Goal: Contribute content: Contribute content

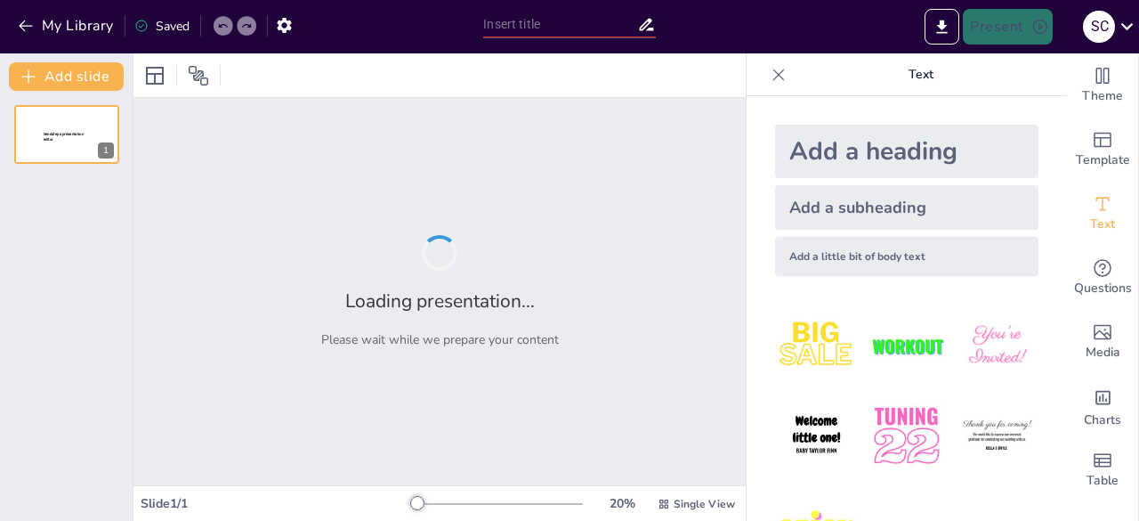
type input "Hardware y Software: El Contenido de un Ordenador"
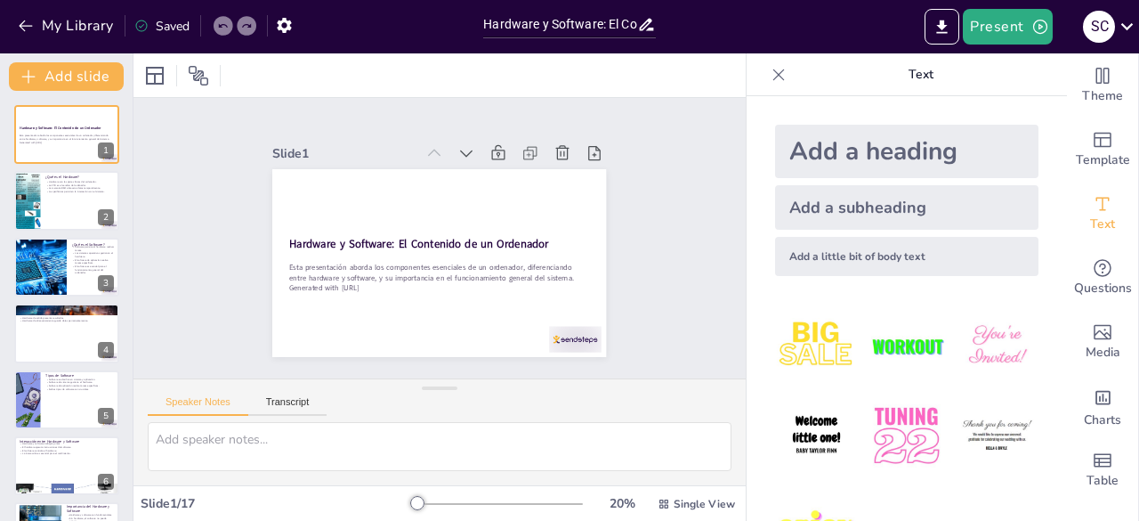
checkbox input "true"
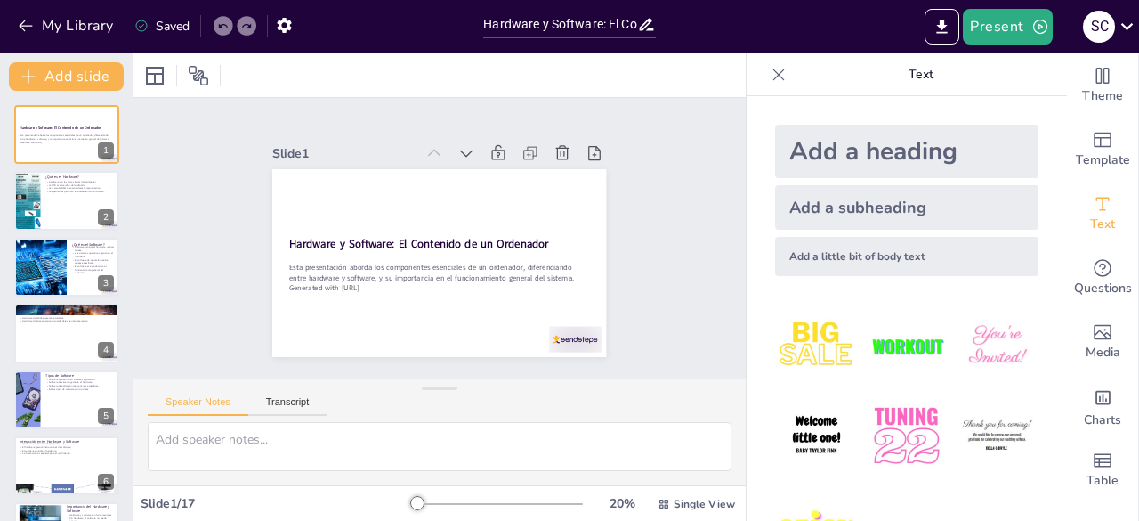
checkbox input "true"
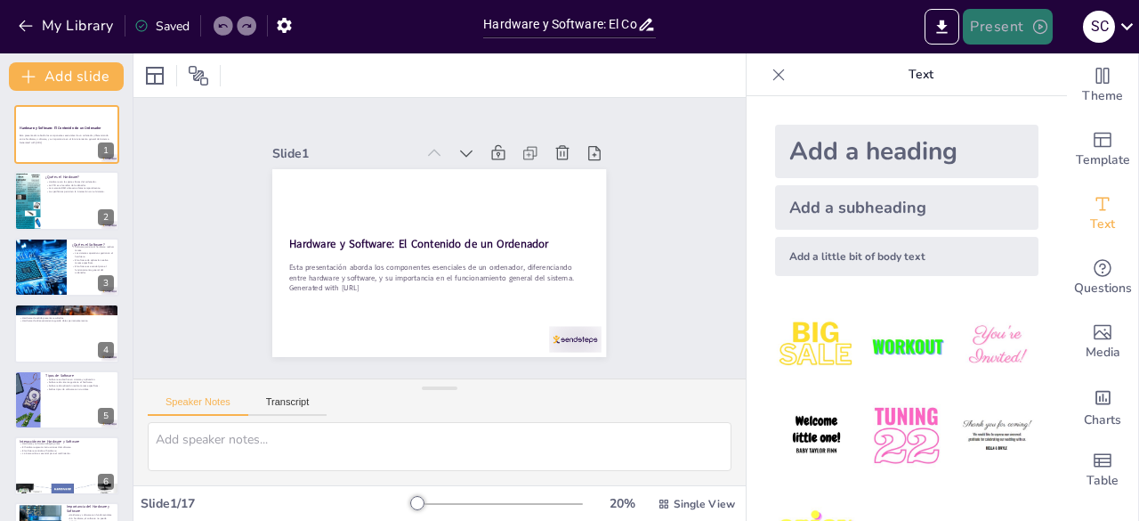
click at [1039, 26] on icon "button" at bounding box center [1040, 27] width 14 height 14
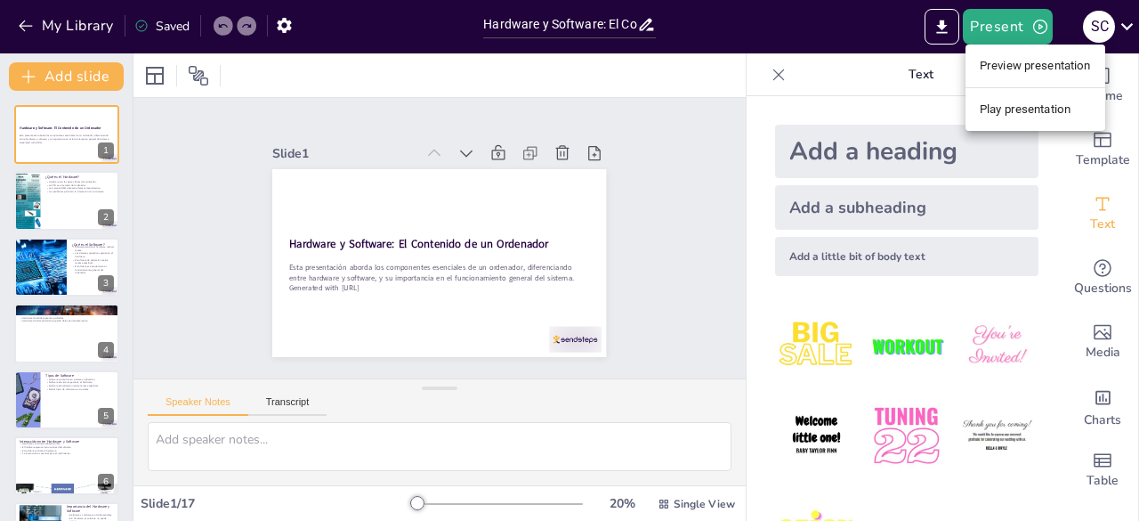
click at [1011, 102] on li "Play presentation" at bounding box center [1036, 109] width 140 height 28
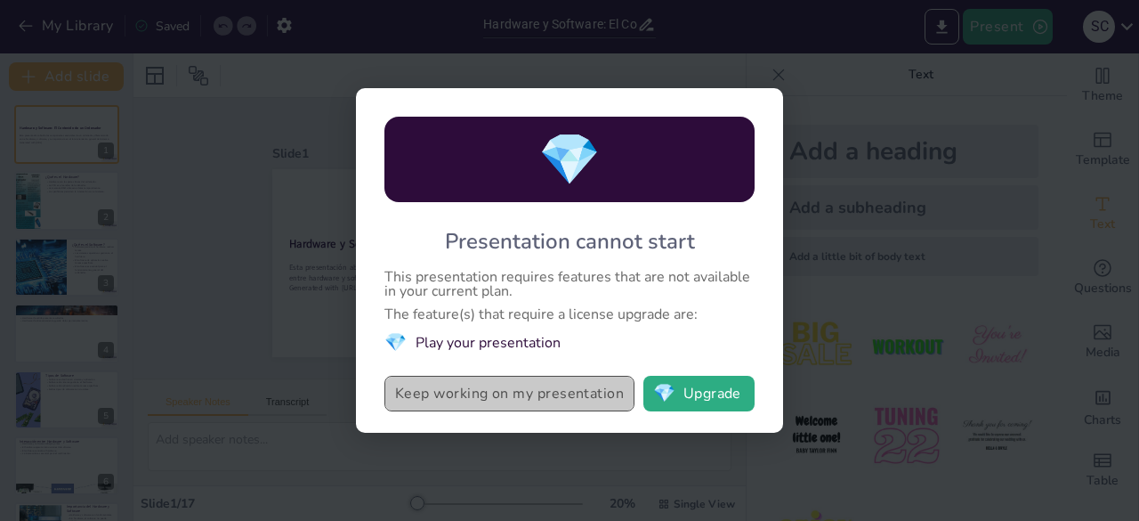
click at [493, 391] on button "Keep working on my presentation" at bounding box center [509, 394] width 250 height 36
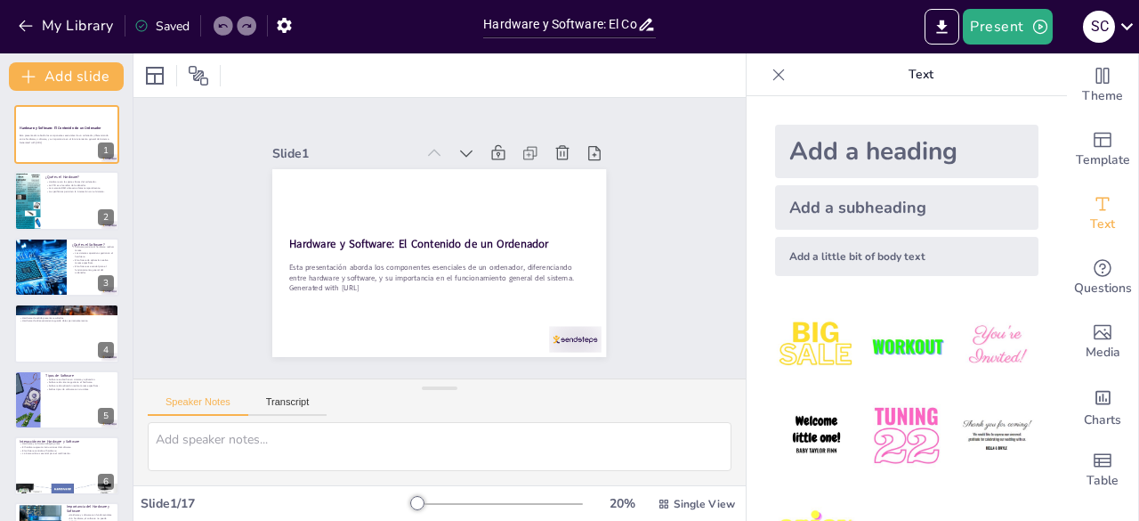
checkbox input "true"
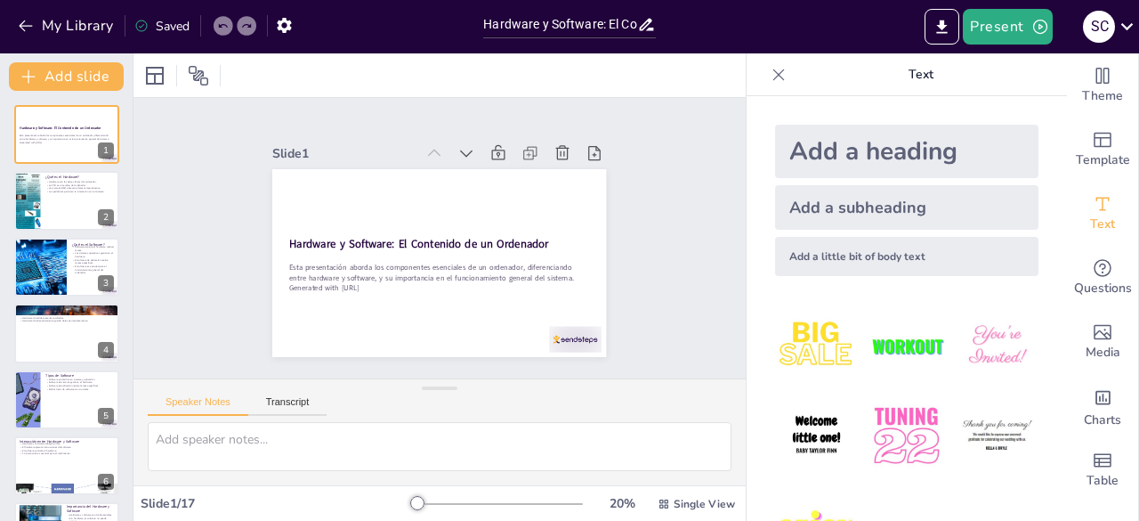
checkbox input "true"
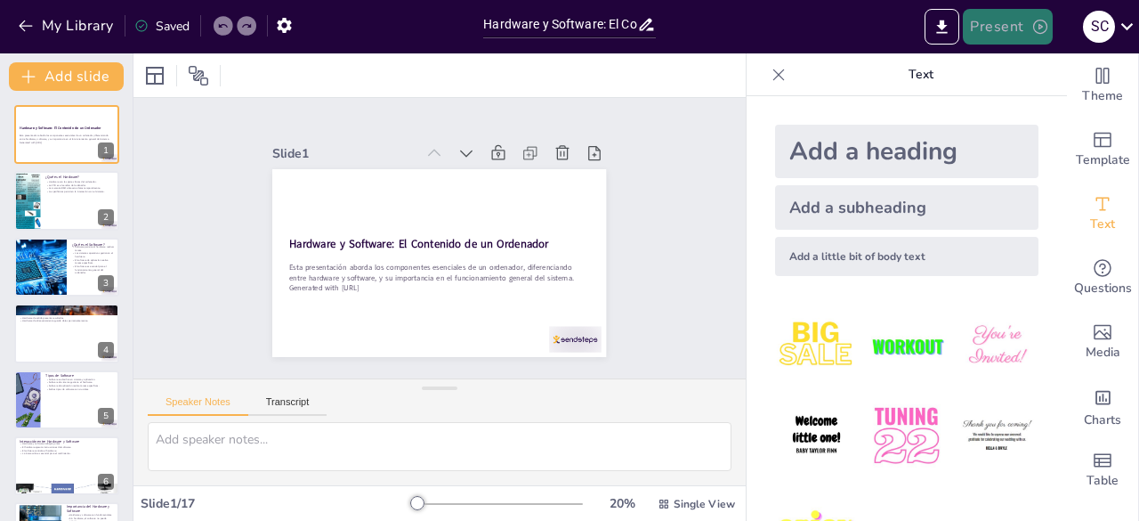
click at [1033, 25] on icon "button" at bounding box center [1040, 27] width 14 height 14
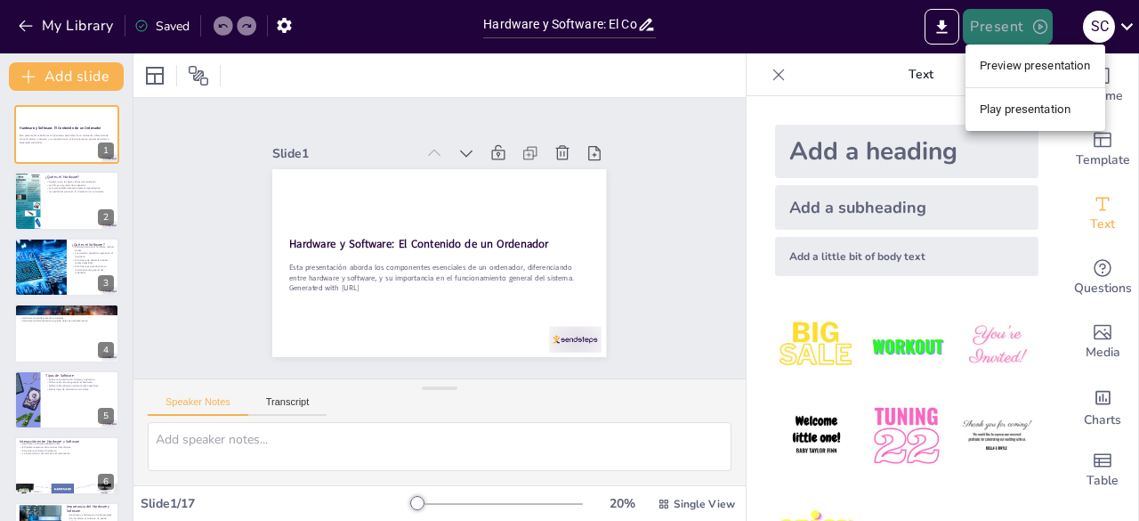
click at [1033, 25] on body "My Library Saved Hardware y Software: El Contenido de un Ordenador Present s c …" at bounding box center [569, 260] width 1139 height 521
click at [1014, 63] on li "Preview presentation" at bounding box center [1036, 66] width 140 height 28
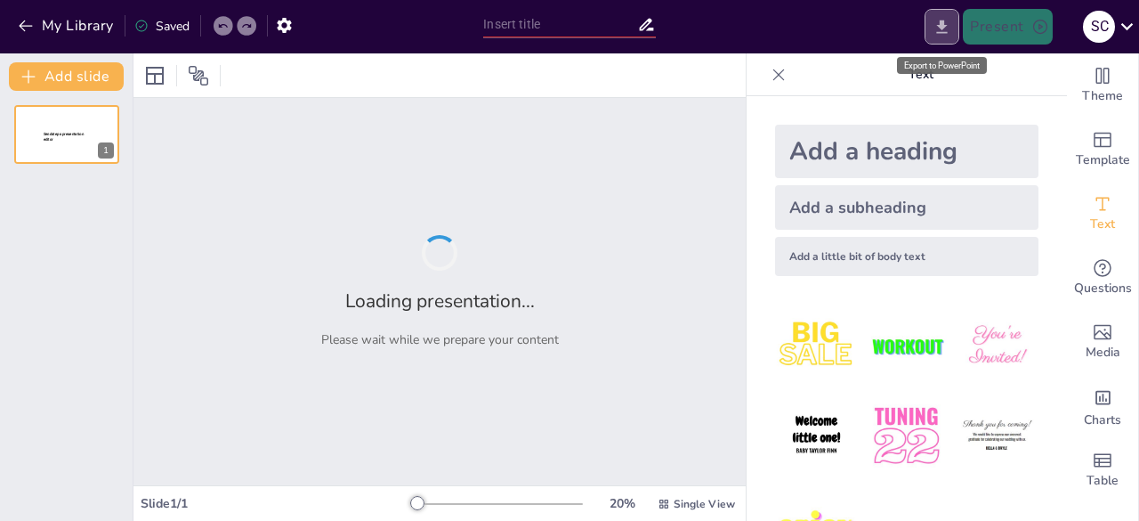
click at [942, 33] on icon "Export to PowerPoint" at bounding box center [942, 27] width 19 height 19
type input "Hardware y Software: El Contenido de un Ordenador"
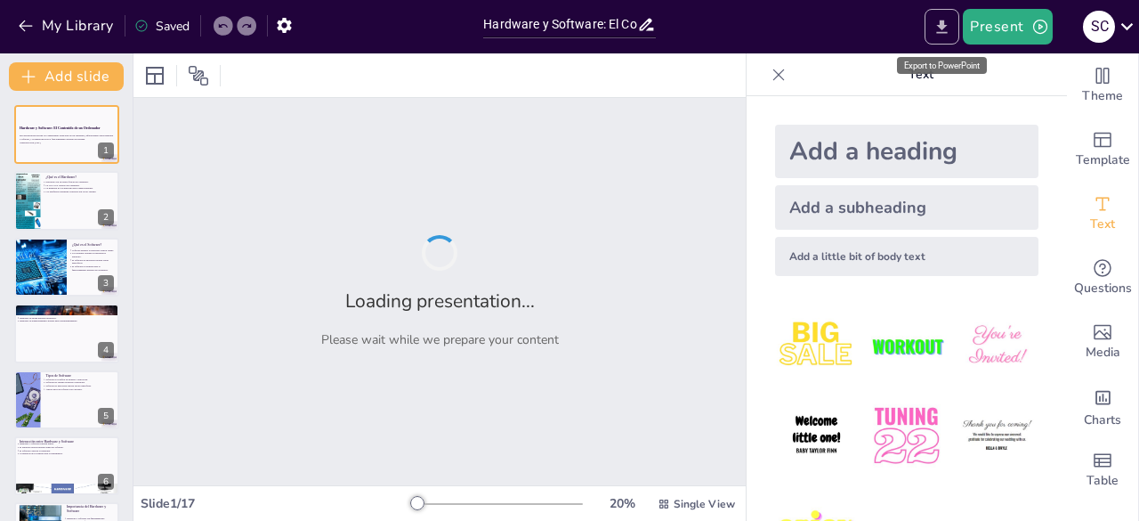
checkbox input "true"
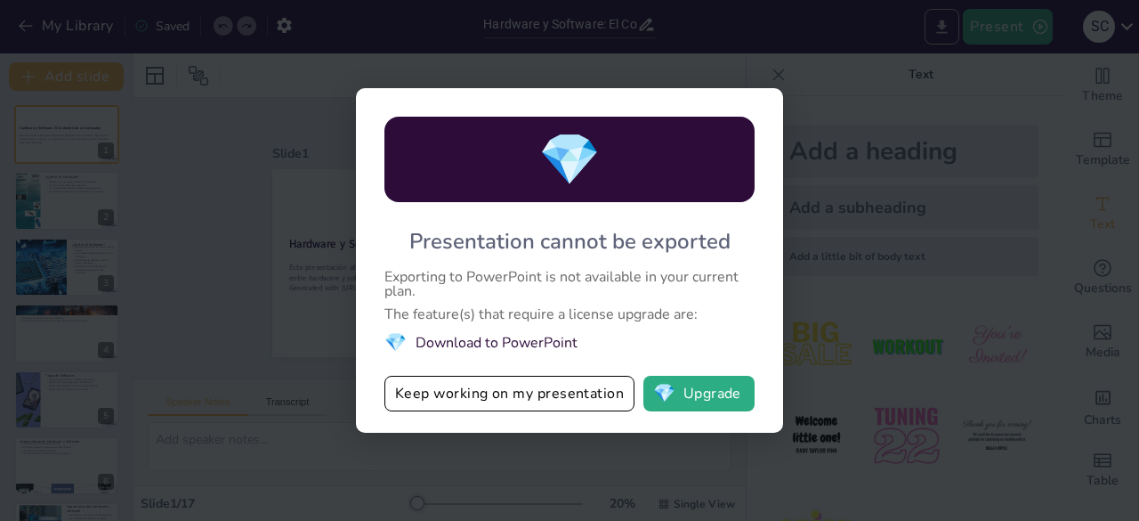
checkbox input "true"
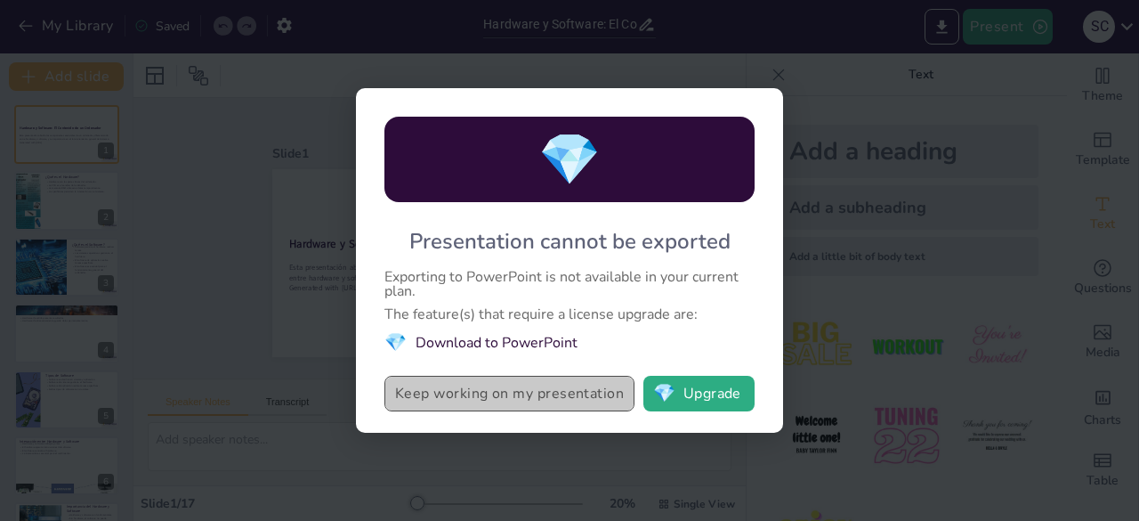
click at [514, 397] on button "Keep working on my presentation" at bounding box center [509, 394] width 250 height 36
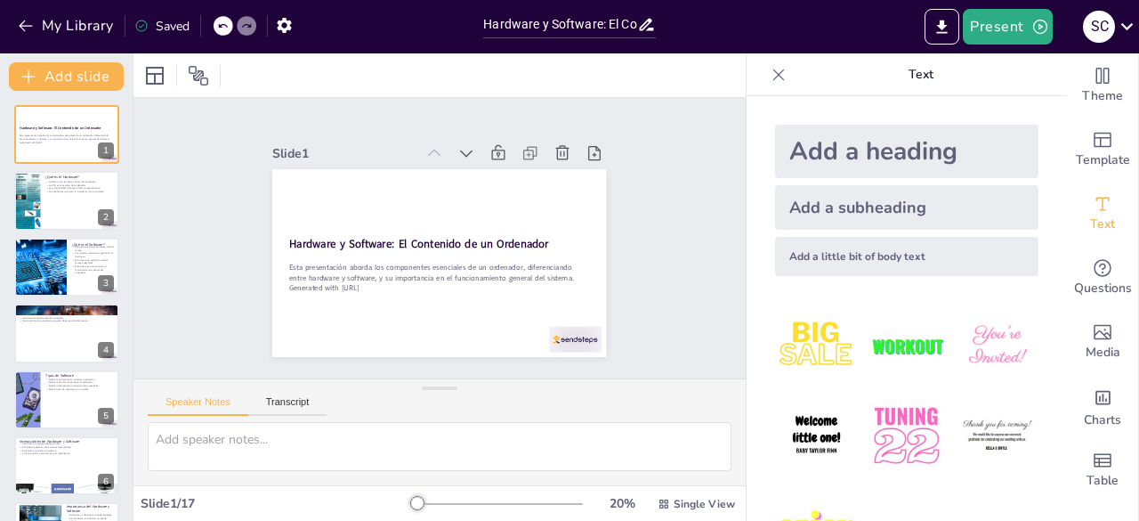
checkbox input "true"
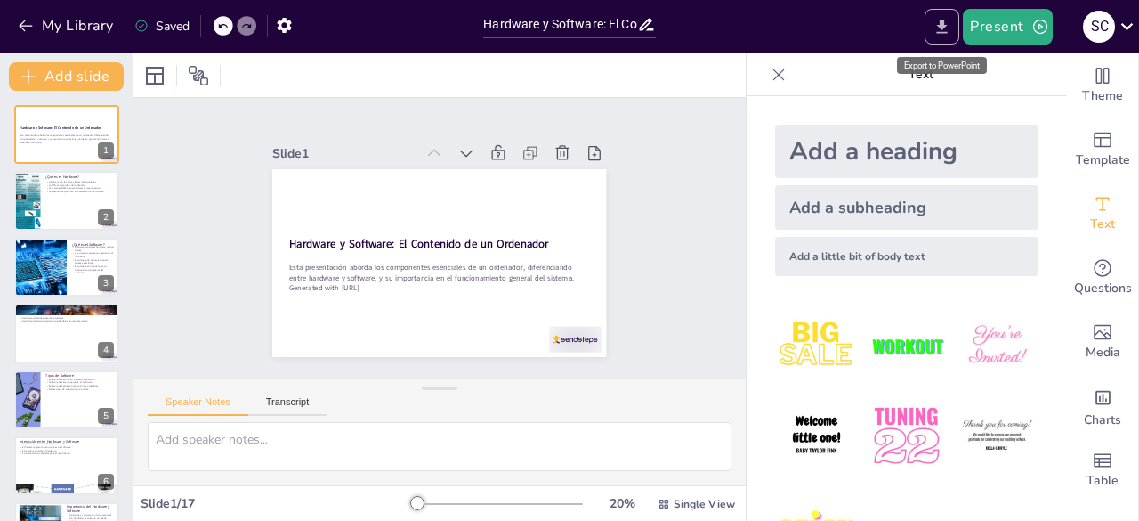
click at [950, 27] on icon "Export to PowerPoint" at bounding box center [942, 27] width 19 height 19
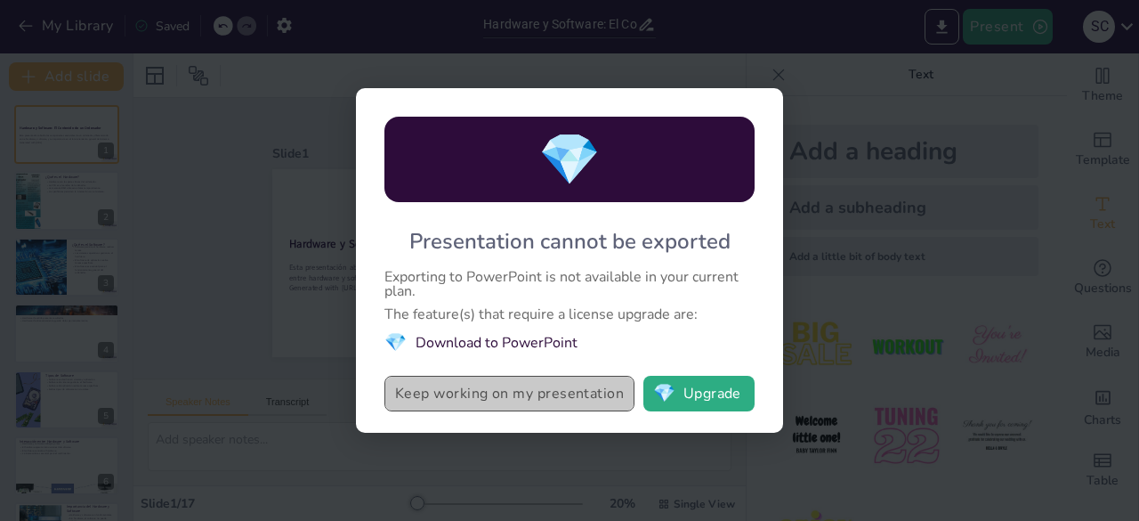
click at [475, 392] on button "Keep working on my presentation" at bounding box center [509, 394] width 250 height 36
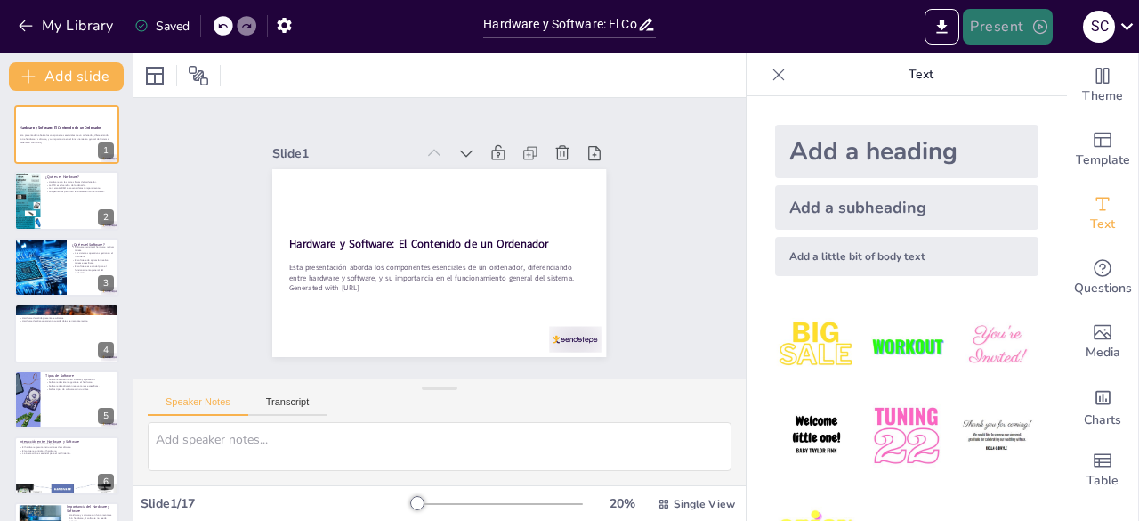
click at [1015, 30] on button "Present" at bounding box center [1007, 27] width 89 height 36
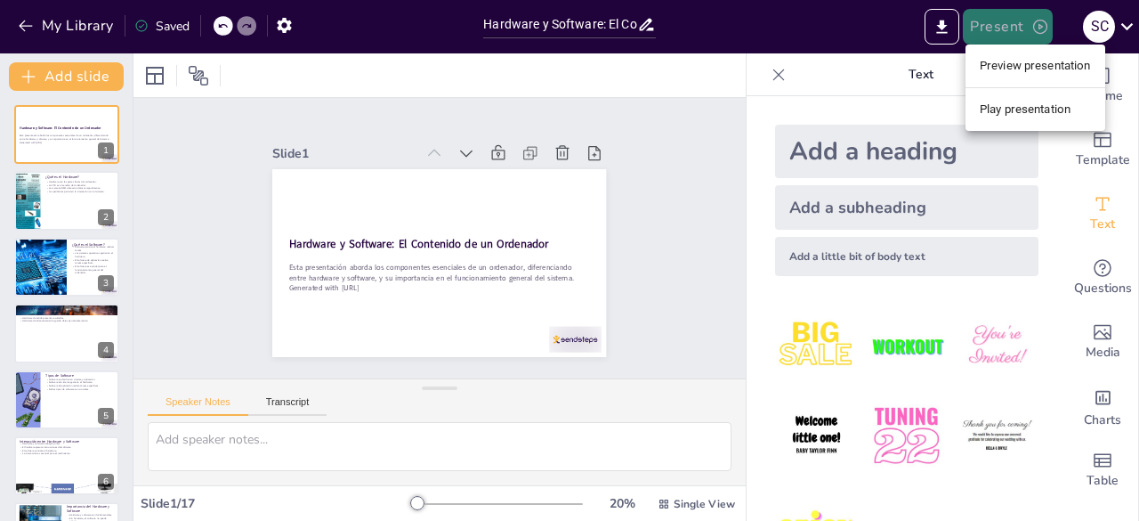
click at [1015, 30] on div at bounding box center [569, 260] width 1139 height 521
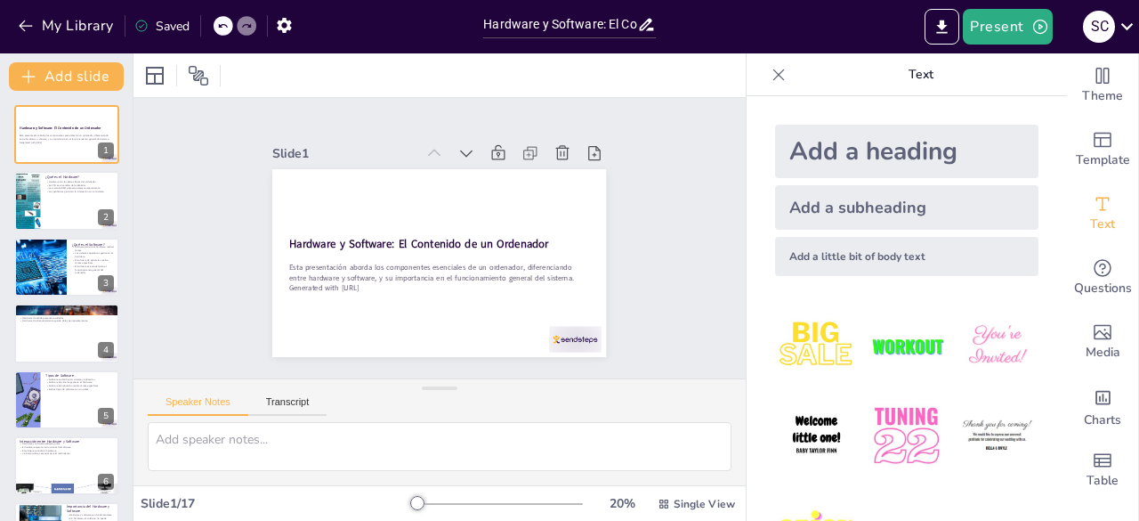
checkbox input "true"
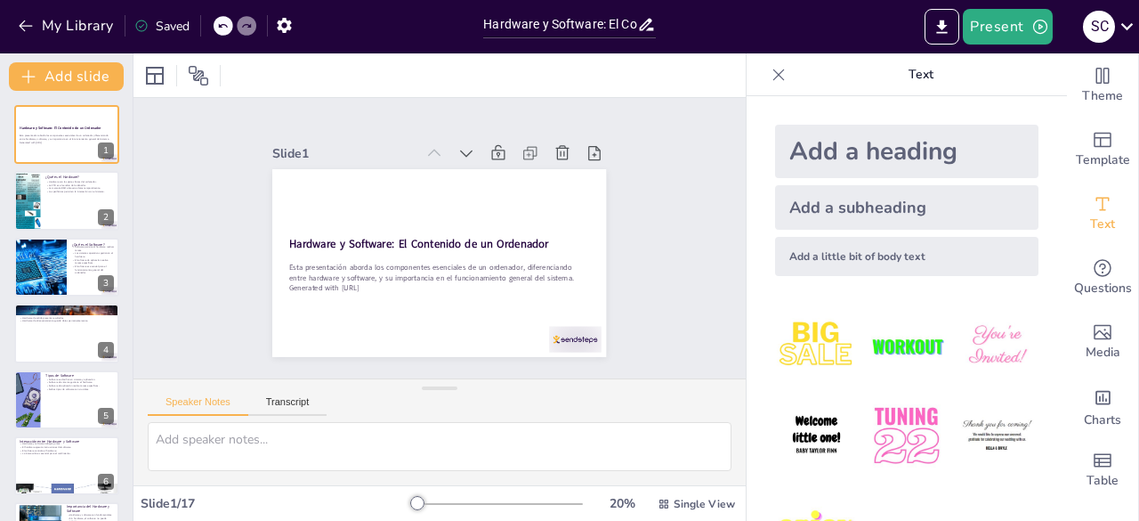
checkbox input "true"
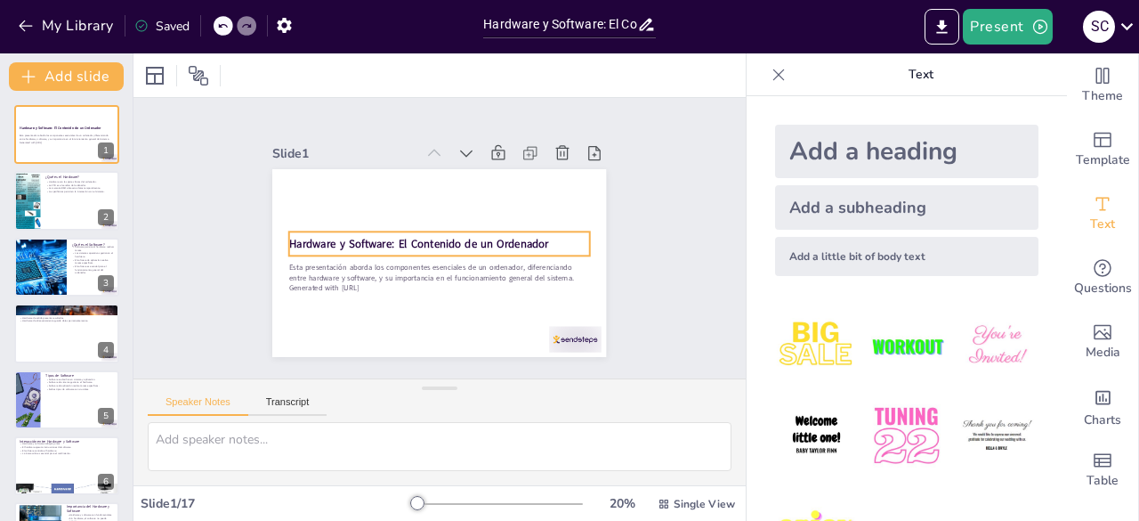
checkbox input "true"
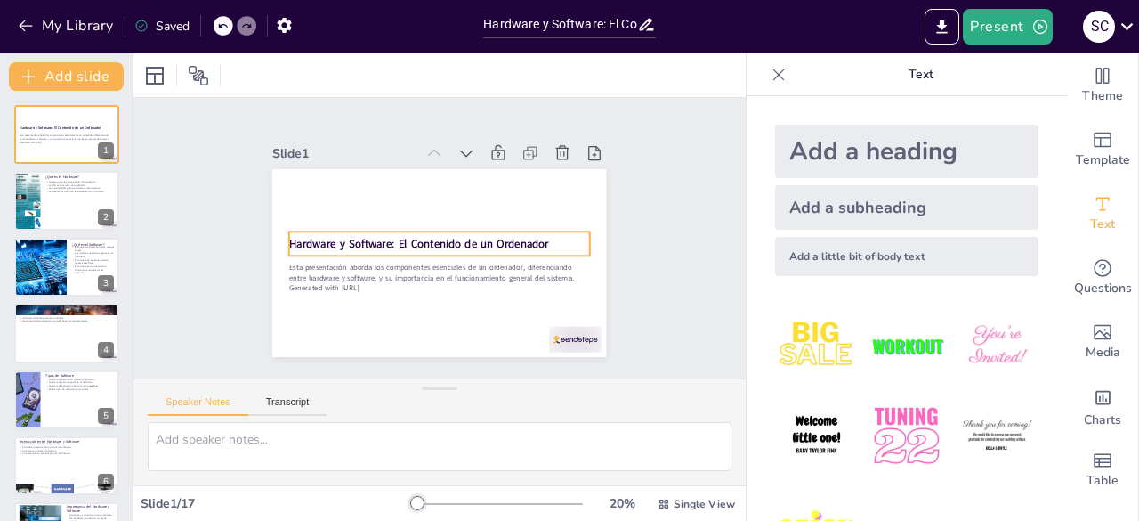
checkbox input "true"
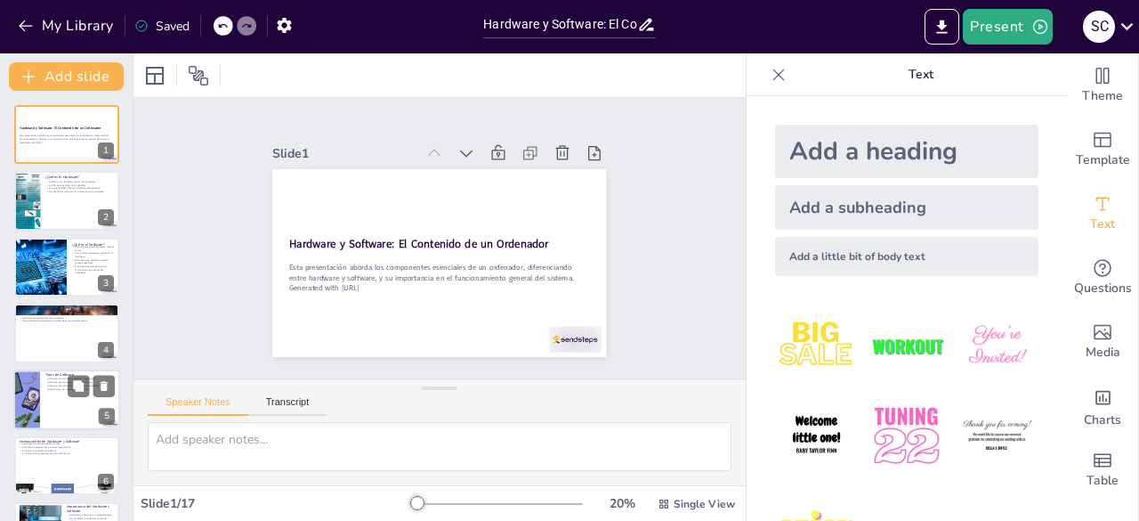
checkbox input "true"
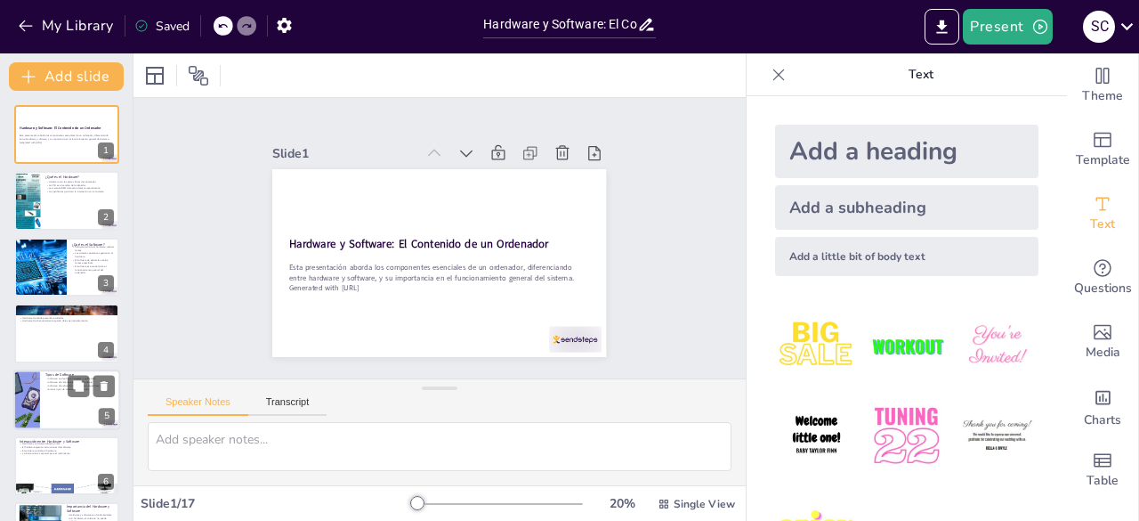
checkbox input "true"
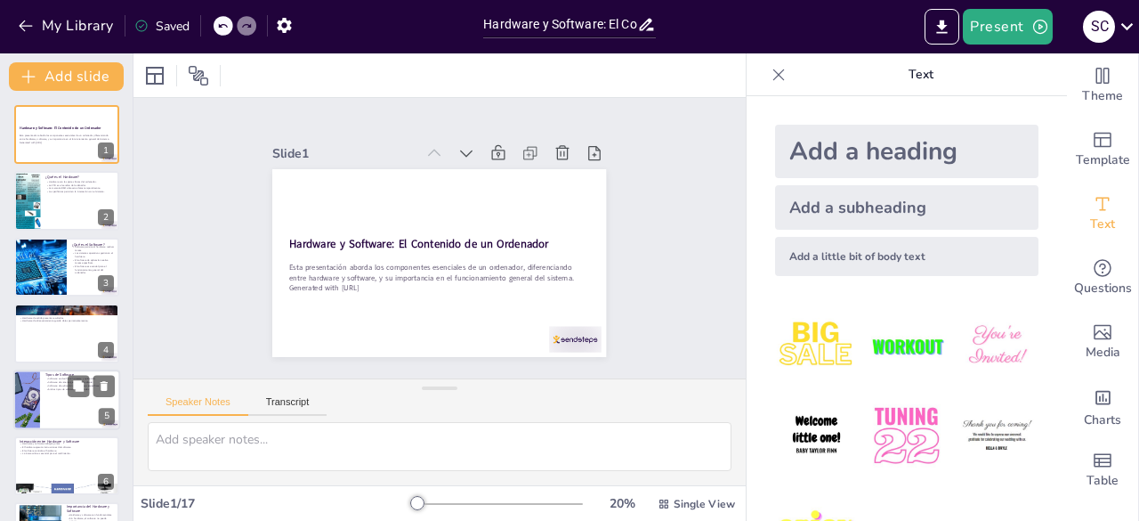
checkbox input "true"
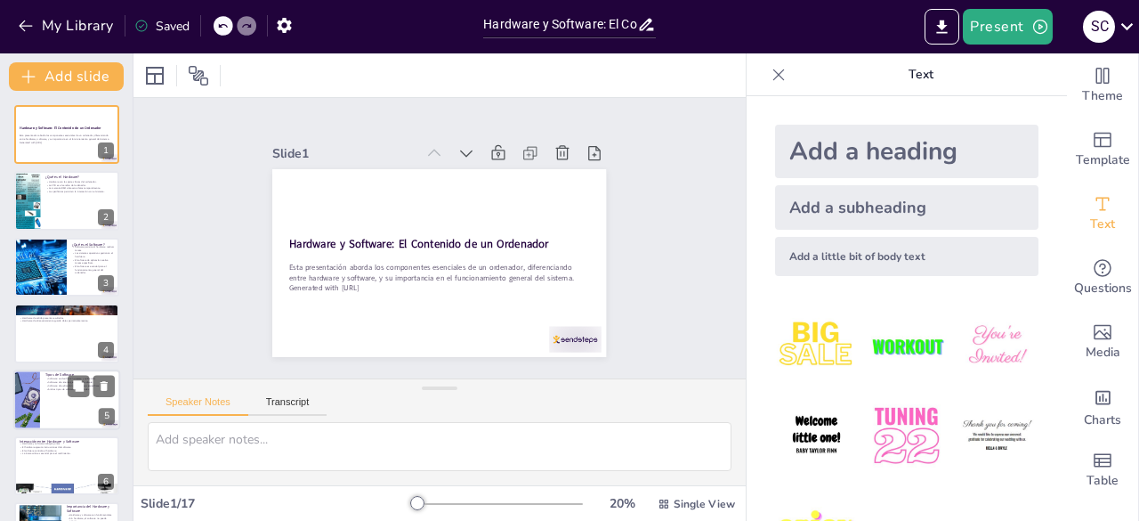
click at [61, 401] on div at bounding box center [66, 399] width 107 height 61
type textarea "La clasificación del software es importante porque determina cómo interactúa el…"
checkbox input "true"
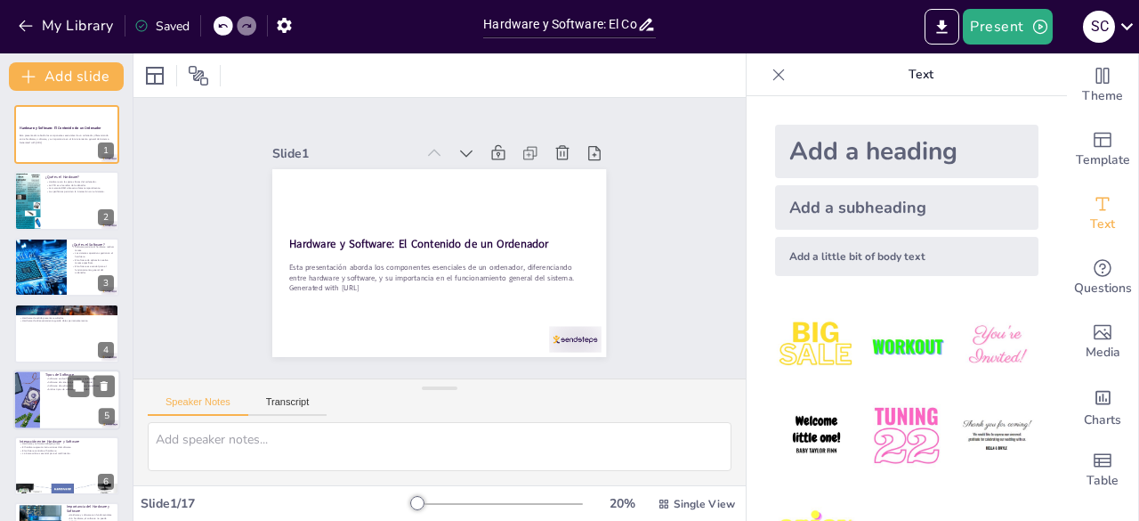
checkbox input "true"
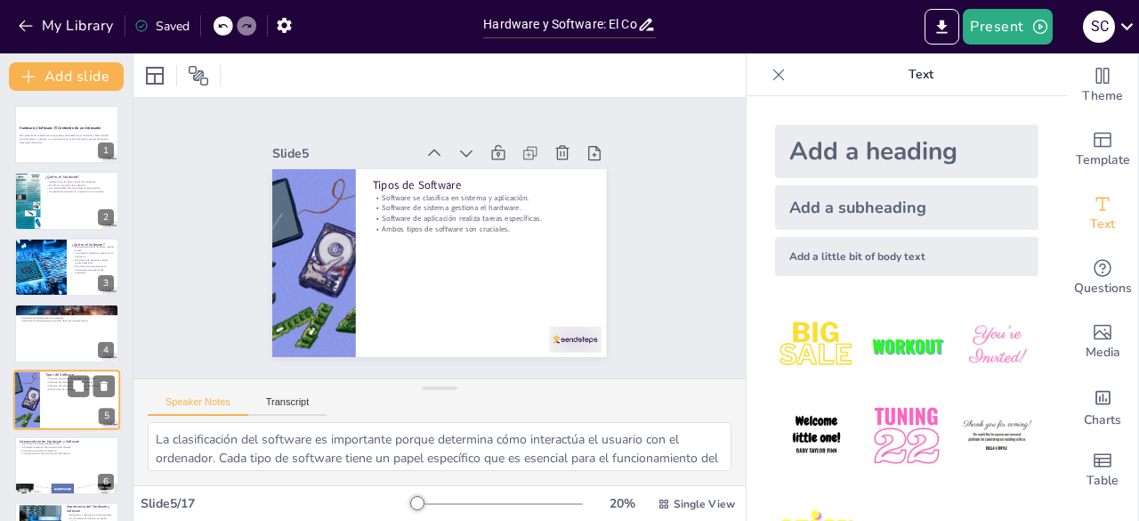
scroll to position [93, 0]
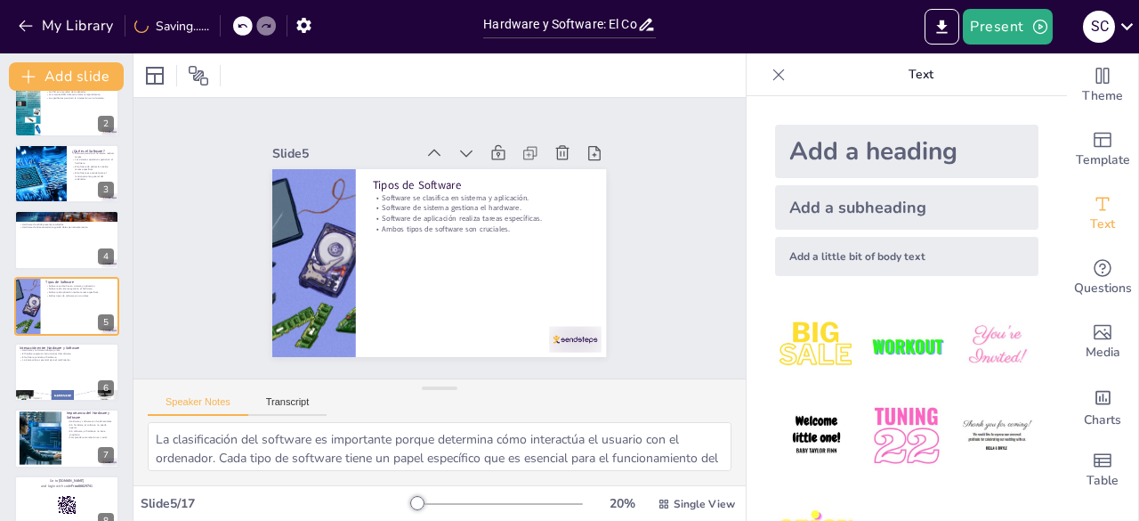
checkbox input "true"
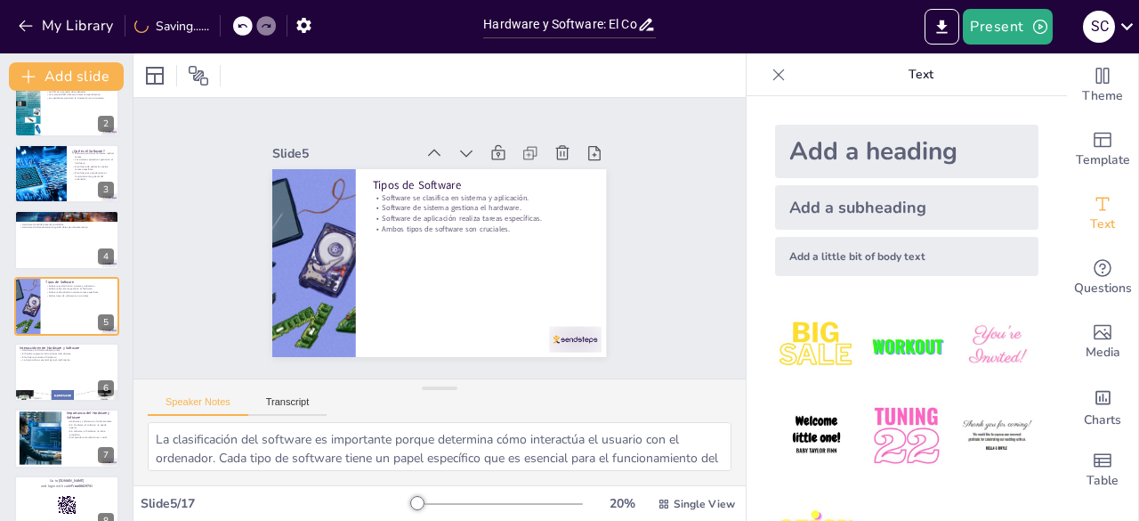
checkbox input "true"
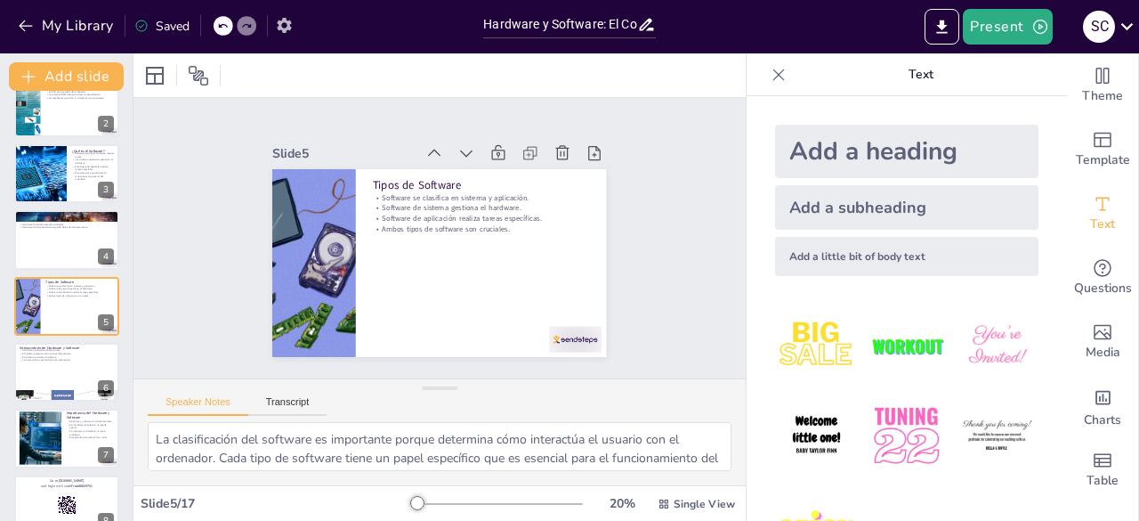
click at [285, 24] on icon "button" at bounding box center [284, 25] width 19 height 19
checkbox input "true"
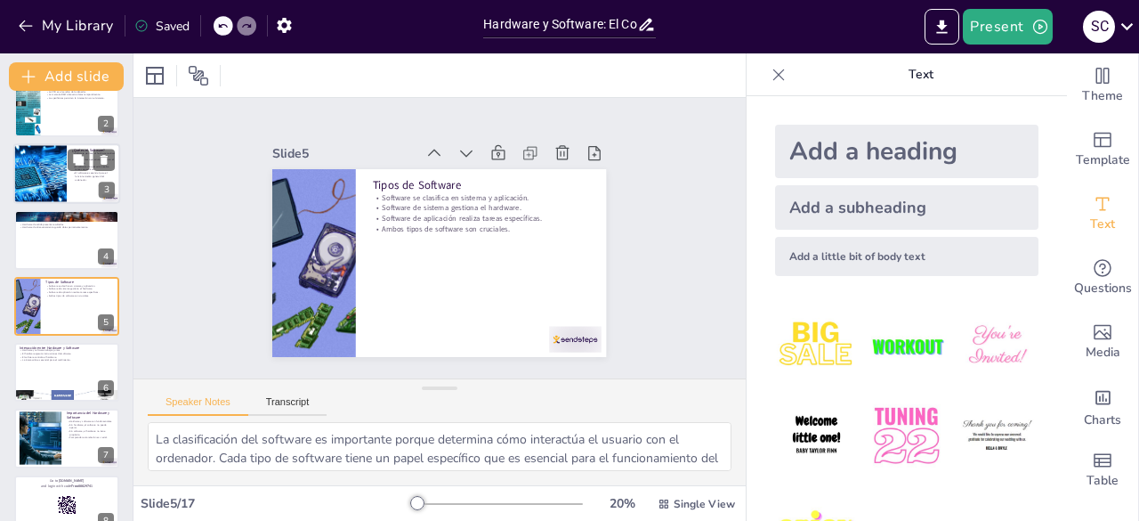
checkbox input "true"
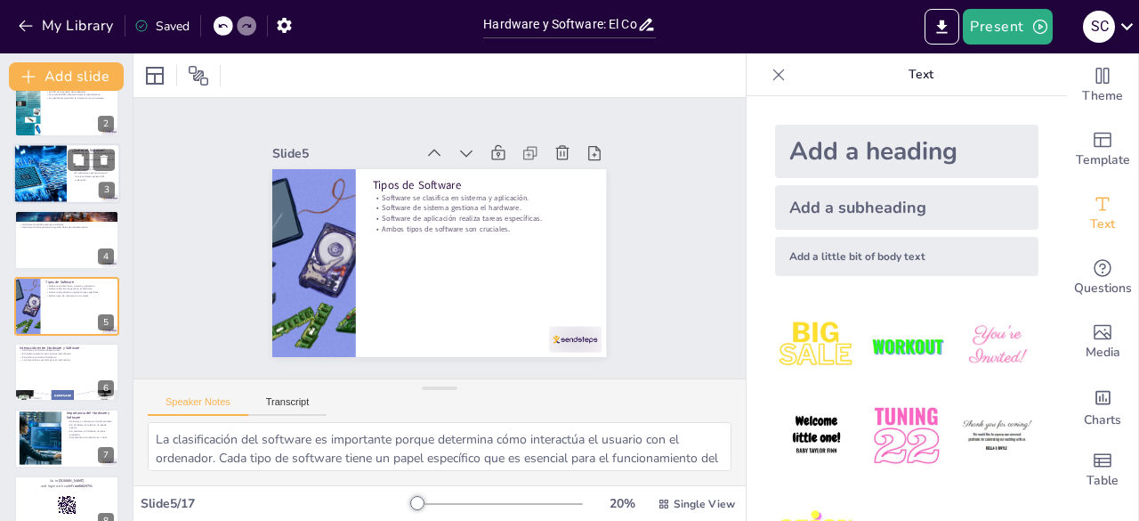
checkbox input "true"
click at [114, 150] on button at bounding box center [103, 159] width 21 height 21
type textarea "La sinergia entre hardware y software es fundamental para el funcionamiento efi…"
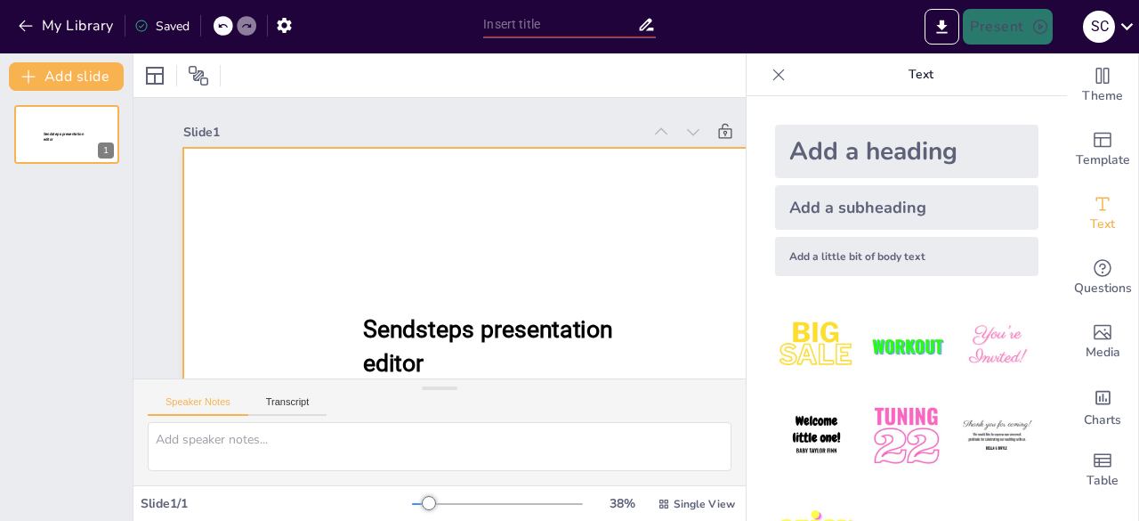
scroll to position [150, 0]
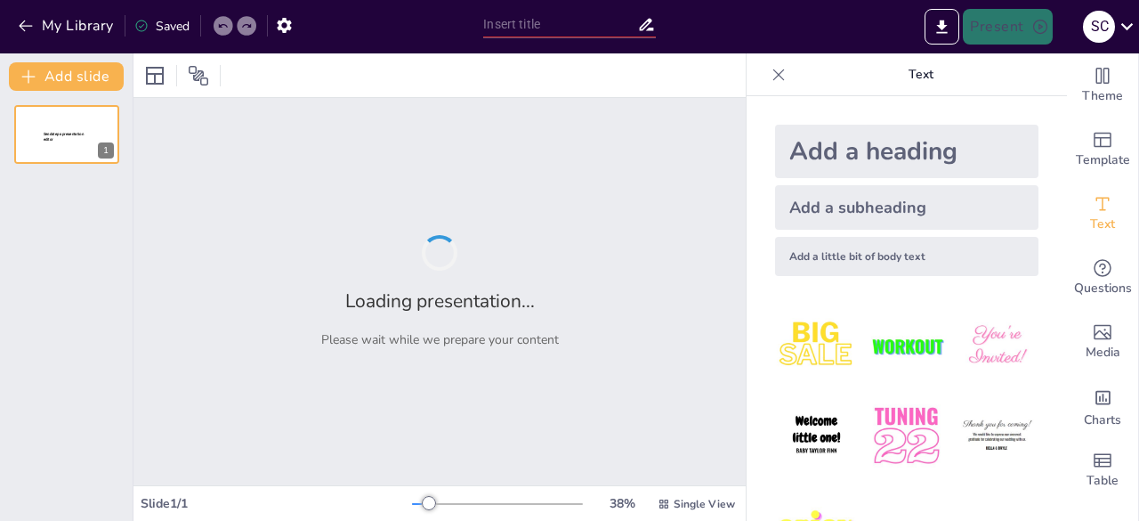
type input "Hardware y Software: El Contenido de un Ordenador"
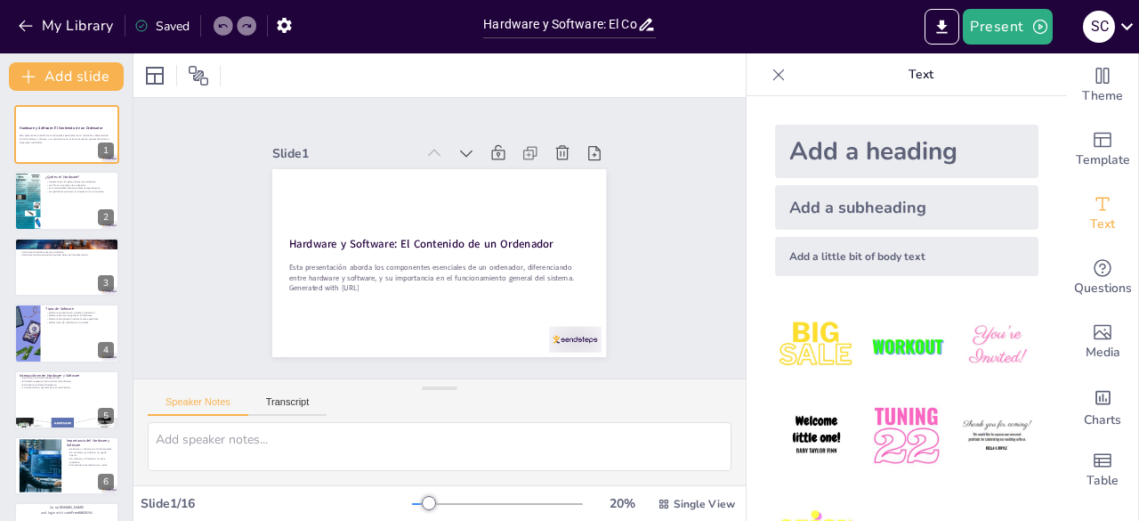
checkbox input "true"
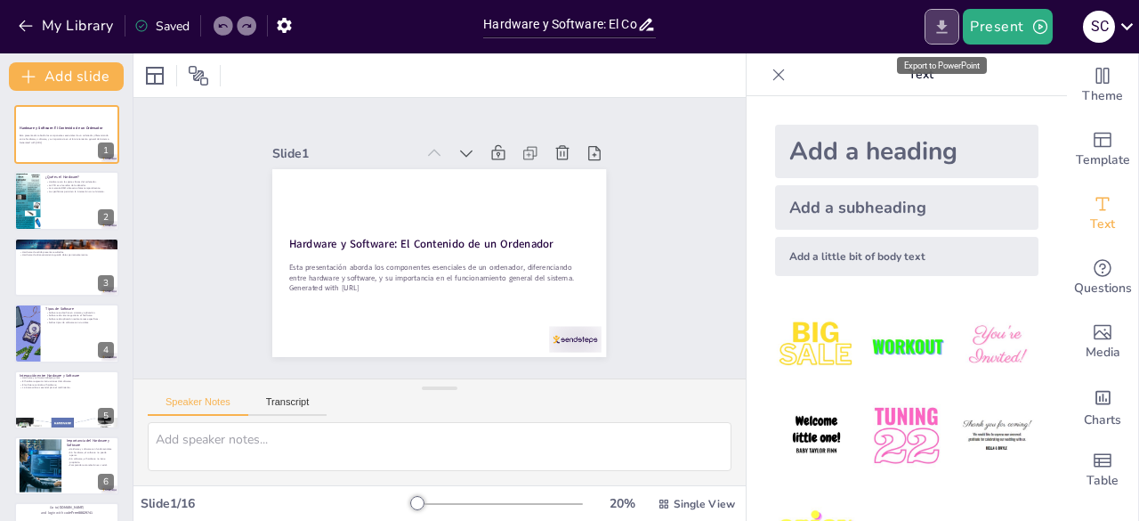
click at [944, 28] on icon "Export to PowerPoint" at bounding box center [942, 26] width 11 height 13
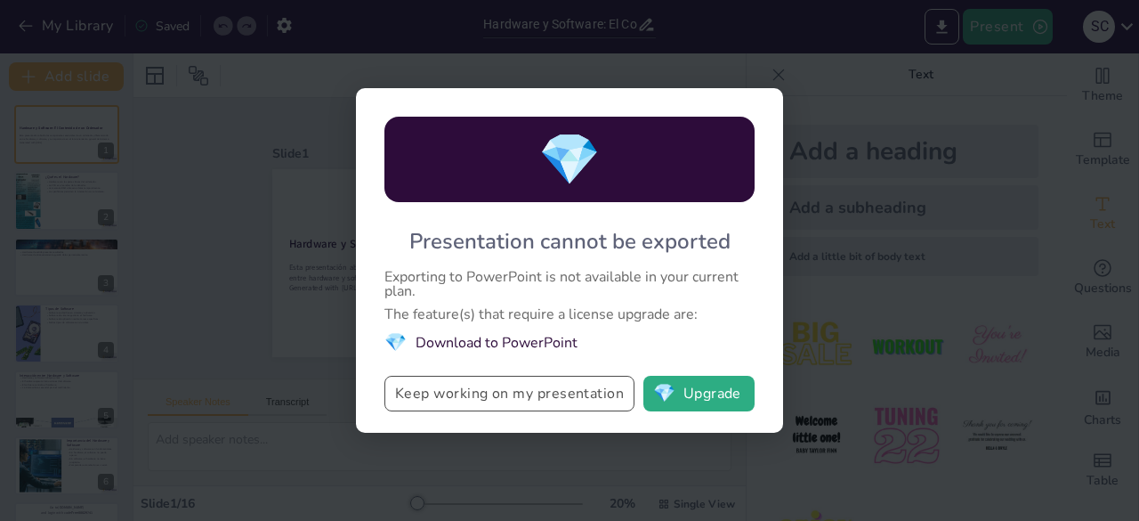
click at [502, 389] on button "Keep working on my presentation" at bounding box center [509, 394] width 250 height 36
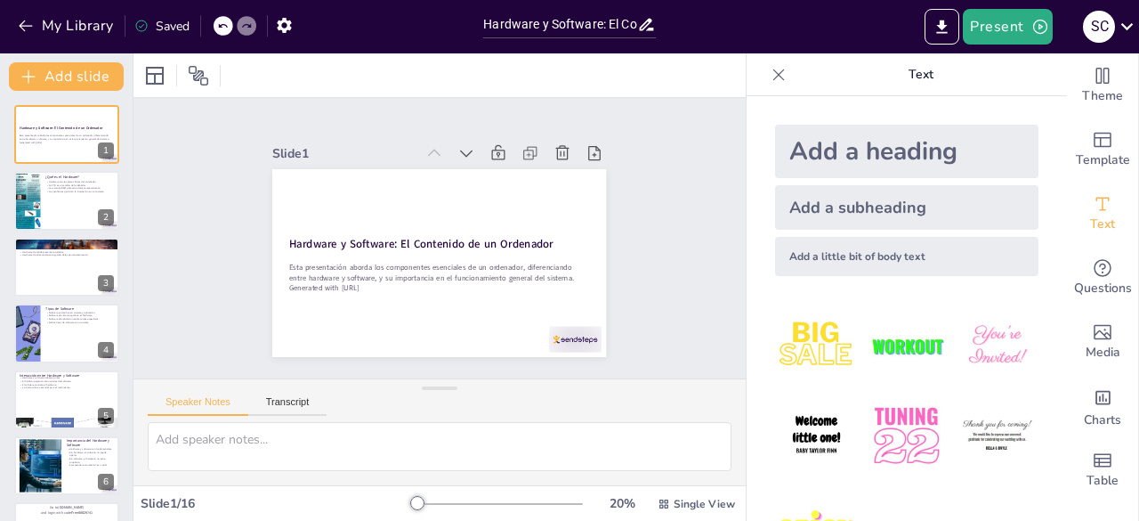
checkbox input "true"
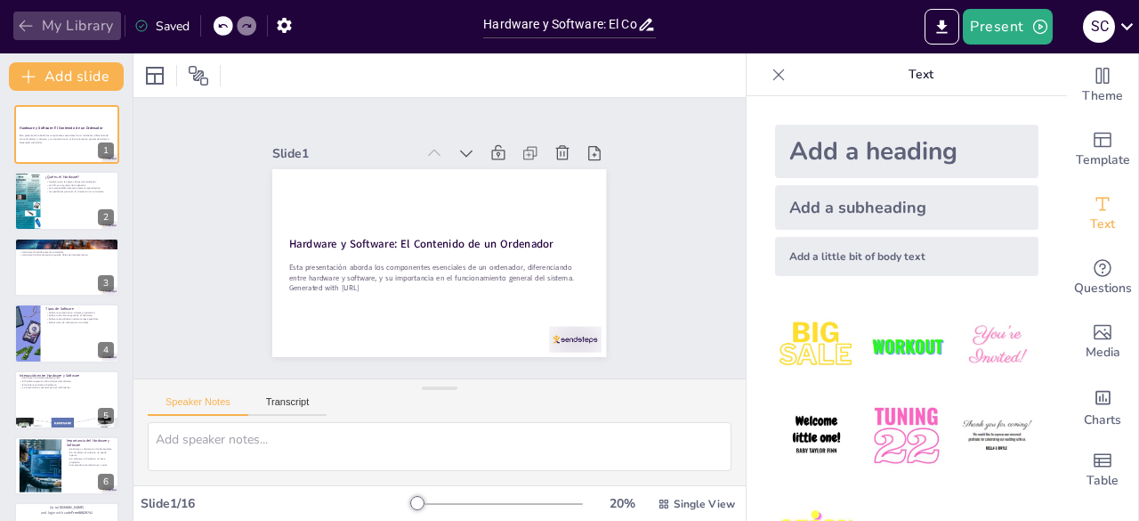
click at [25, 33] on icon "button" at bounding box center [26, 26] width 18 height 18
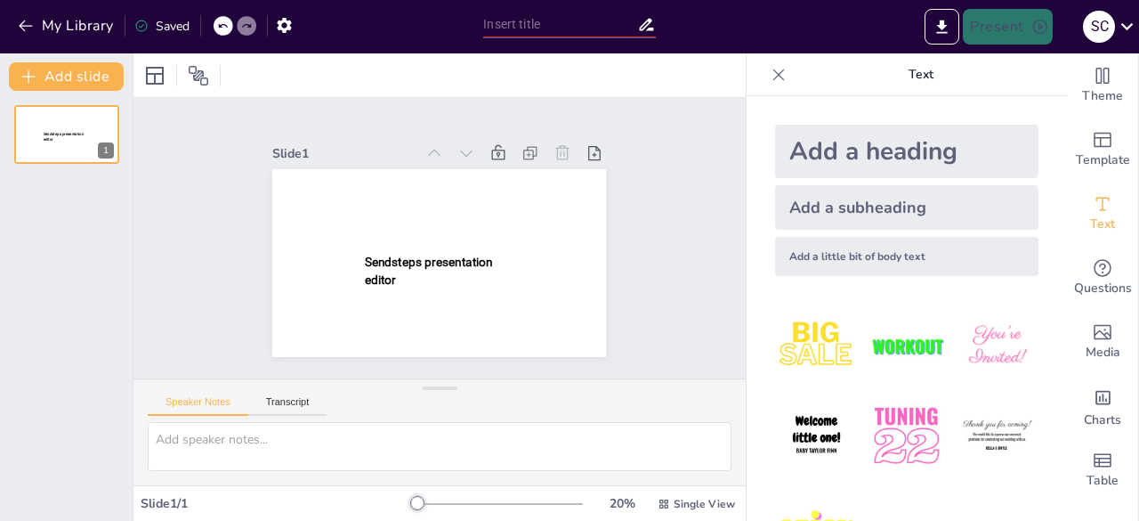
type input "Hardware y Software: El Contenido de un Ordenador"
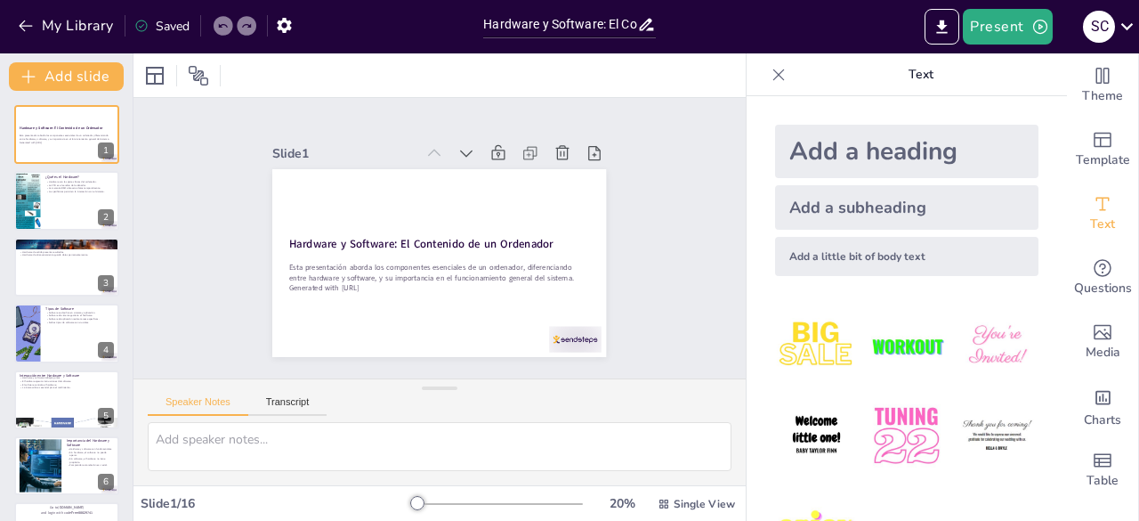
checkbox input "true"
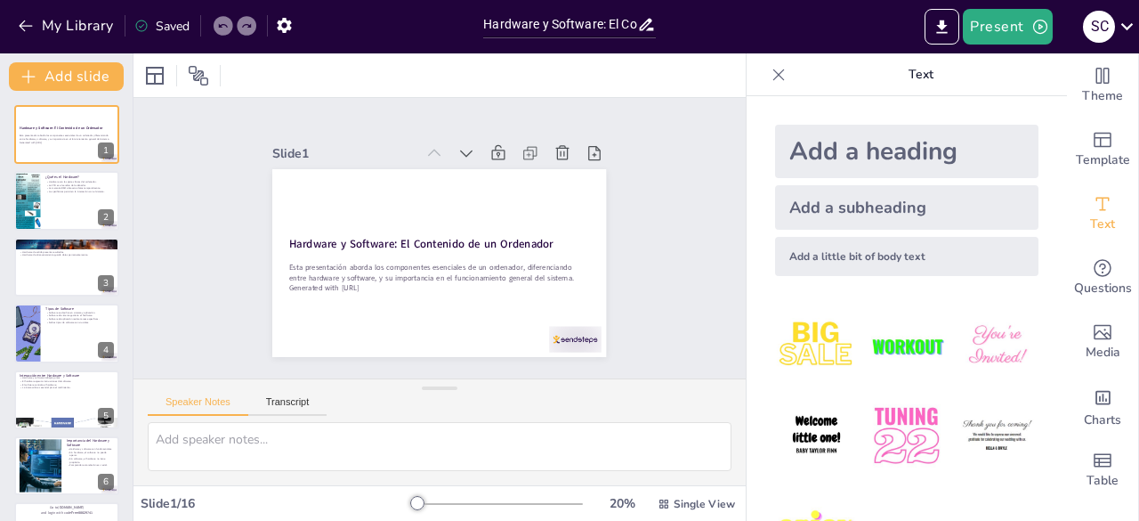
checkbox input "true"
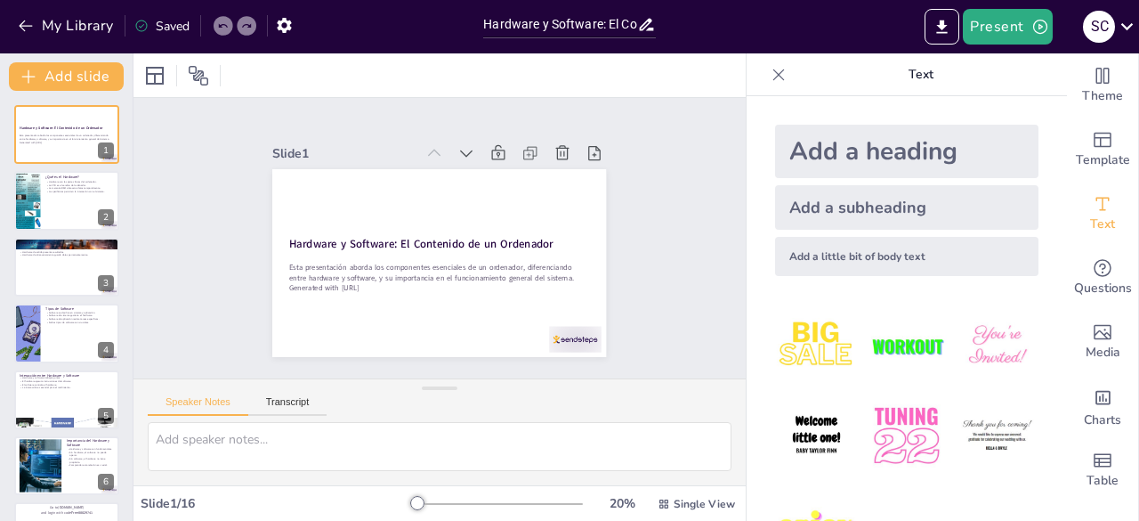
checkbox input "true"
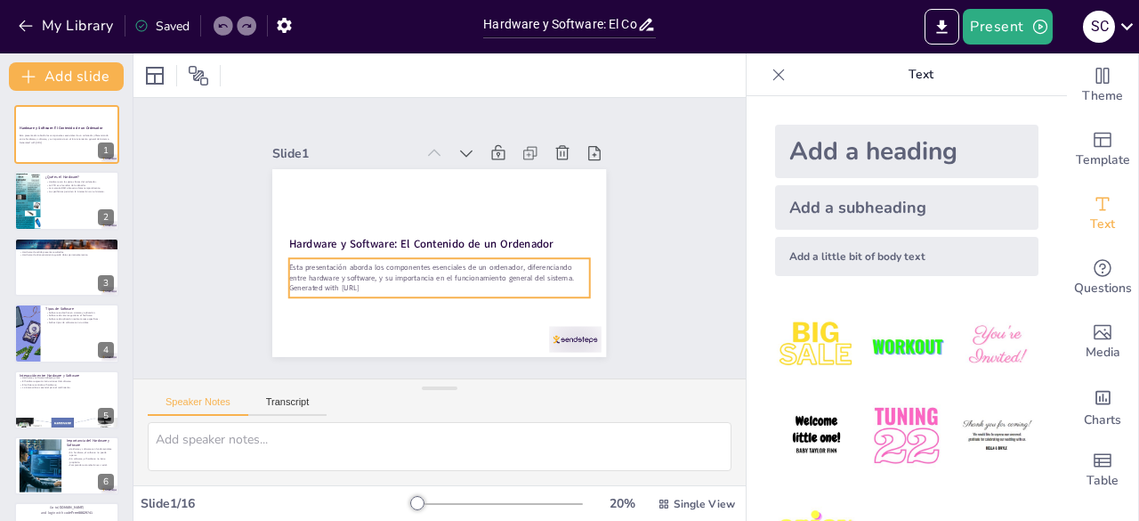
checkbox input "true"
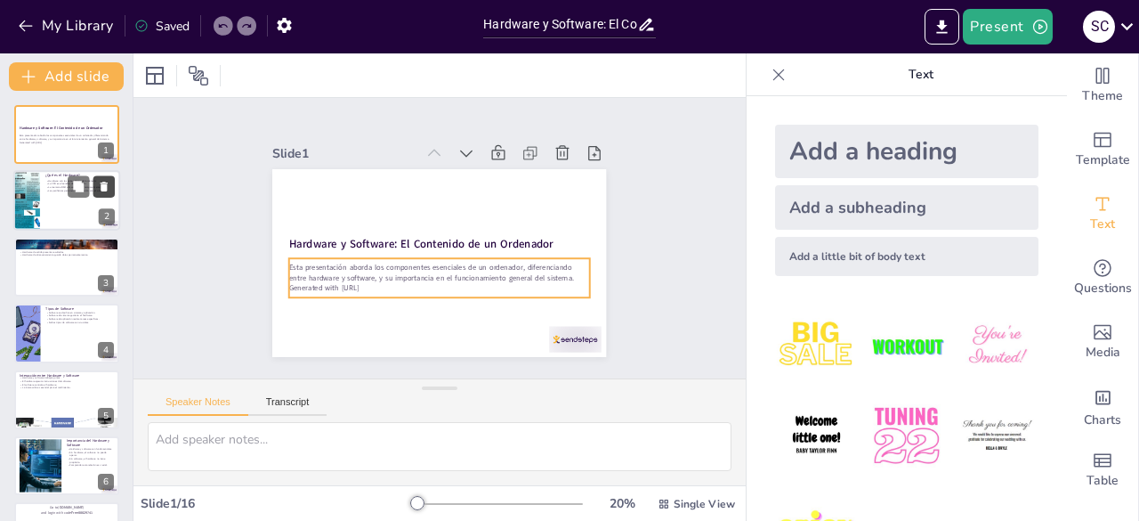
checkbox input "true"
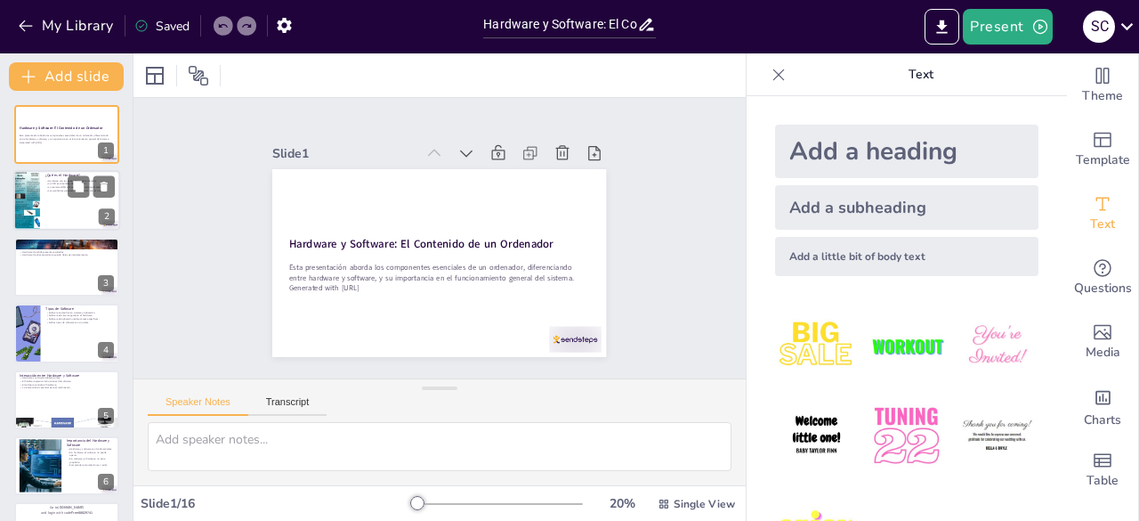
checkbox input "true"
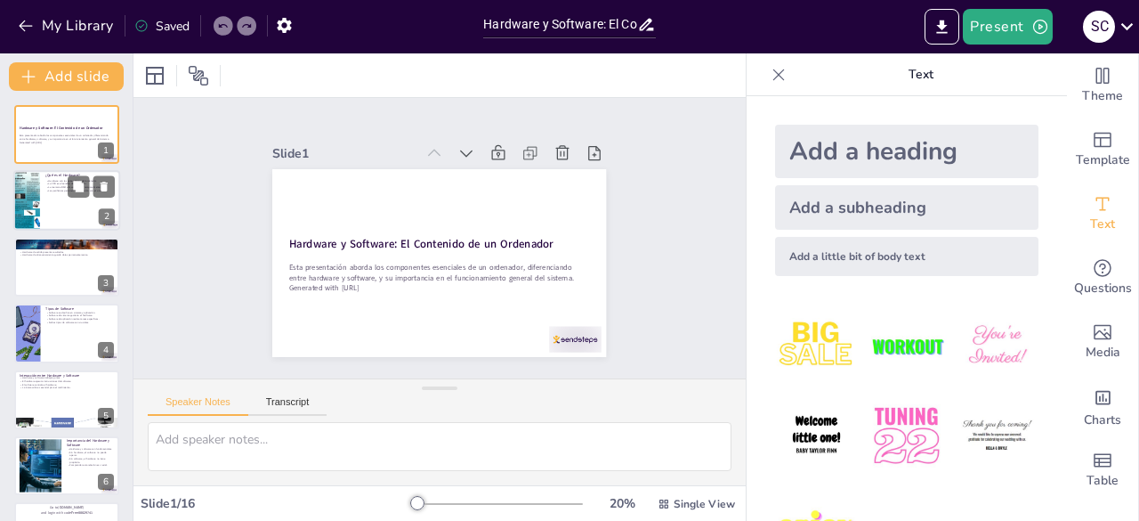
click at [55, 206] on div at bounding box center [66, 201] width 107 height 61
type textarea "El hardware es la base física de cualquier sistema informático. Sin estos compo…"
checkbox input "true"
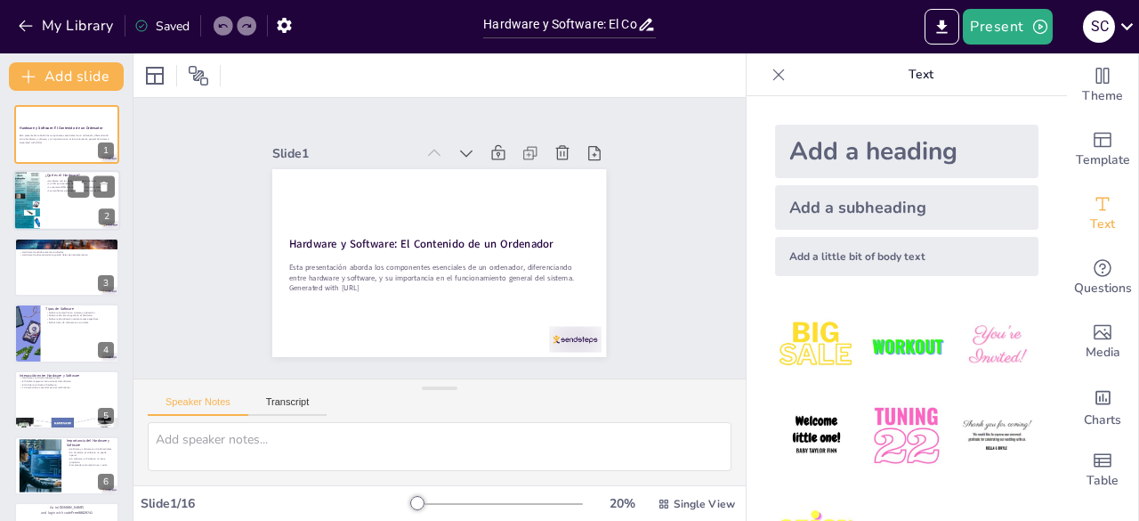
checkbox input "true"
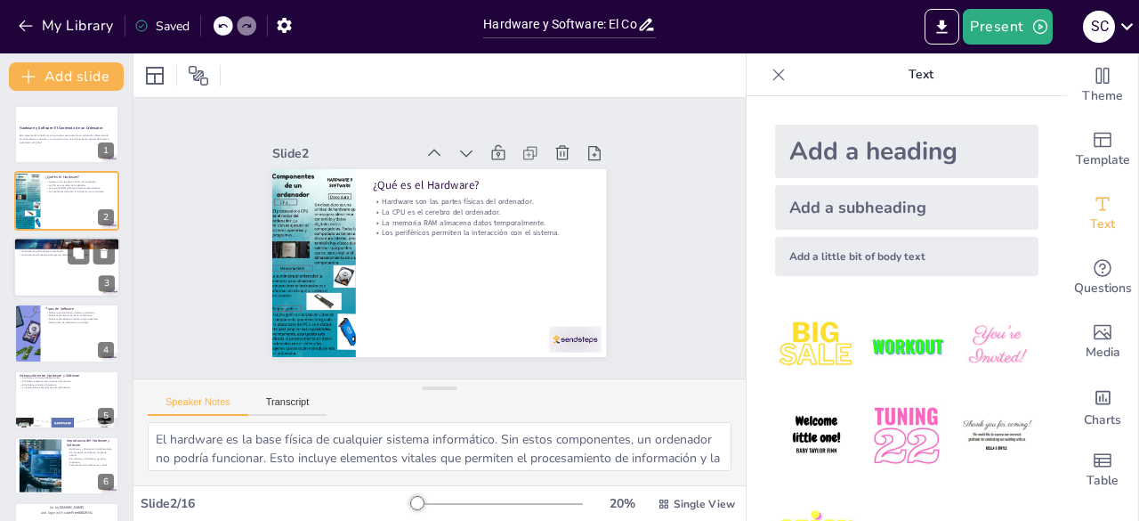
checkbox input "true"
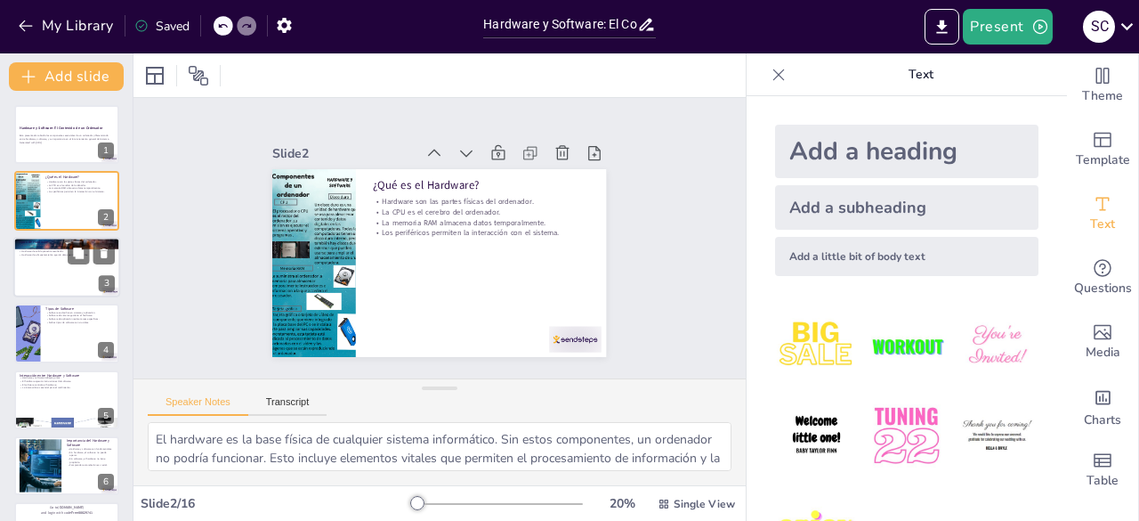
checkbox input "true"
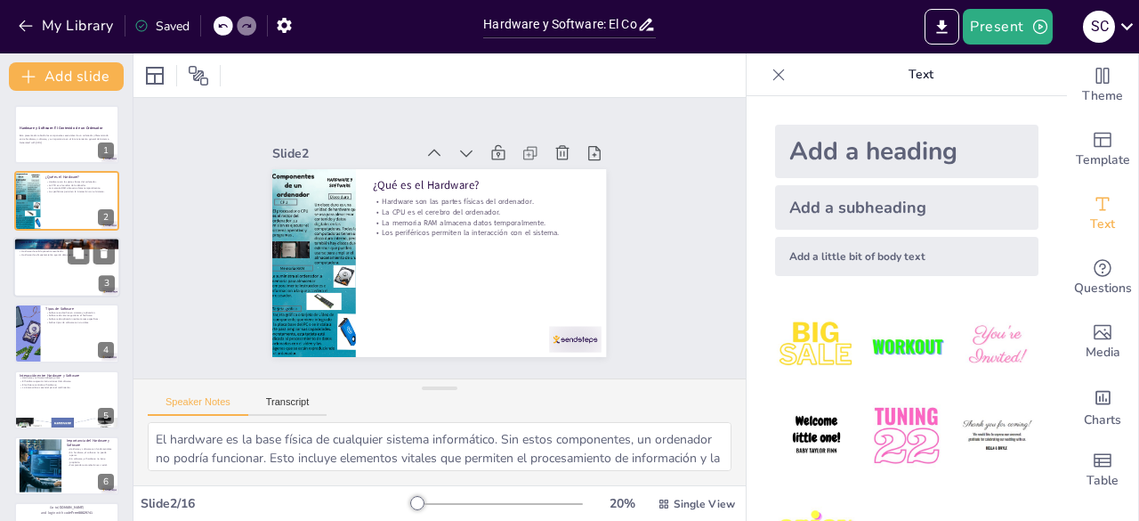
checkbox input "true"
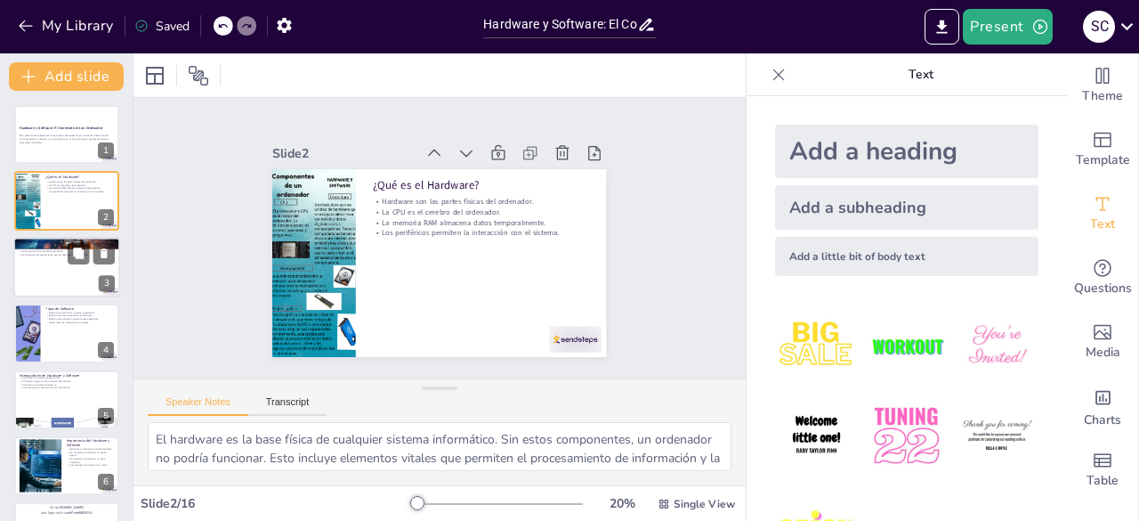
checkbox input "true"
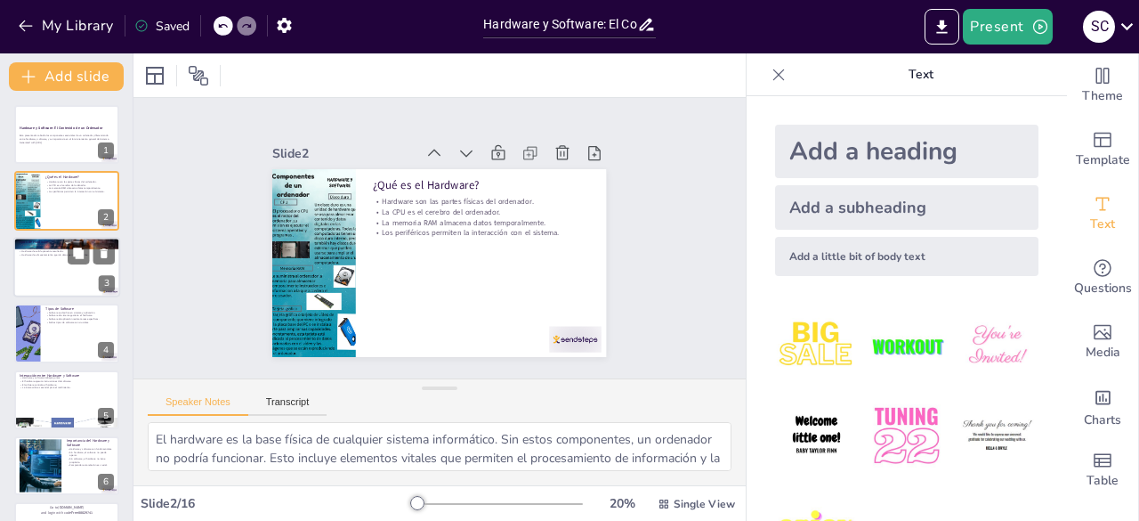
click at [55, 256] on div at bounding box center [66, 267] width 107 height 61
type textarea "La clasificación del hardware ayuda a entender cómo interactúan los diferentes …"
checkbox input "true"
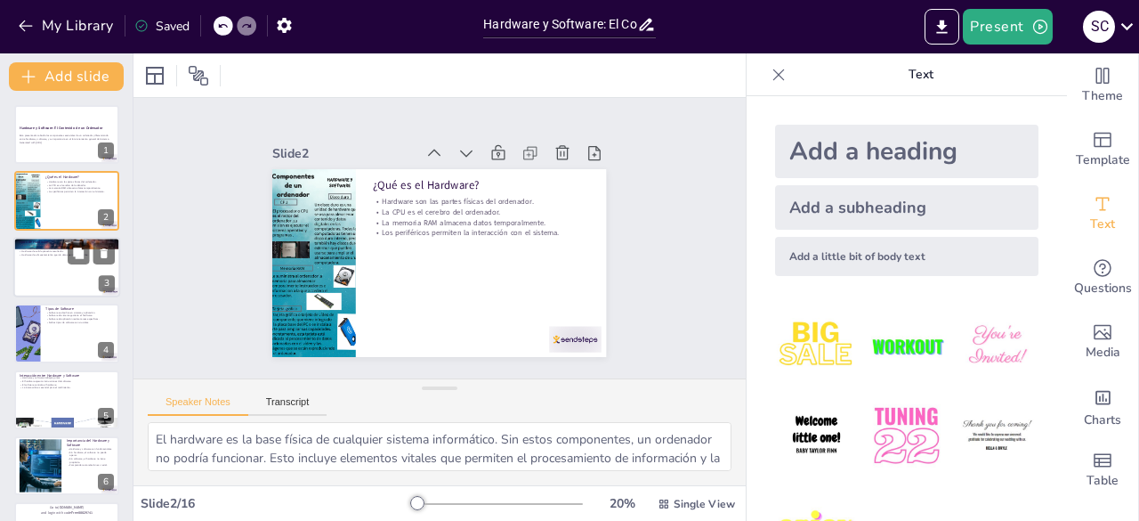
checkbox input "true"
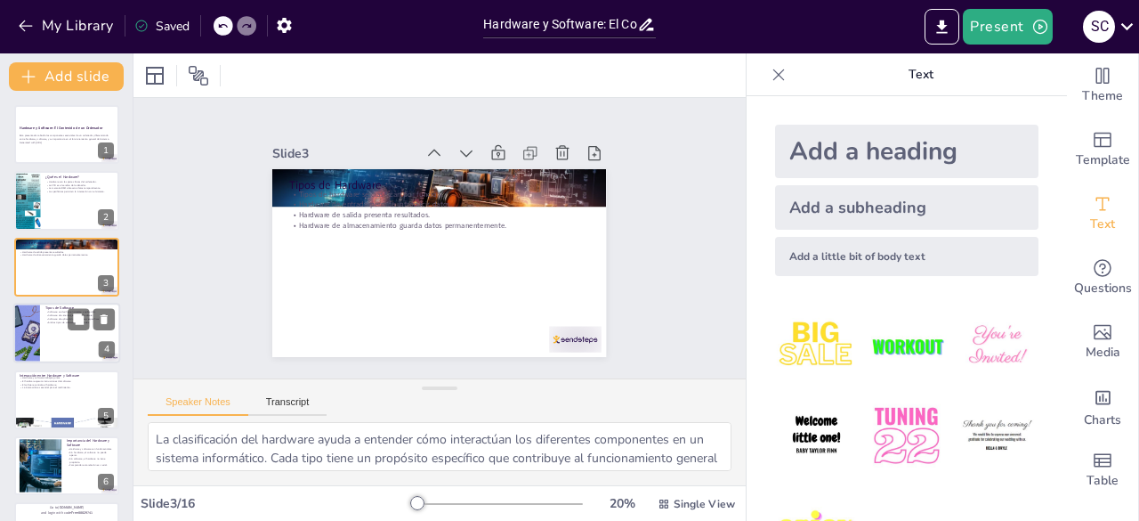
checkbox input "true"
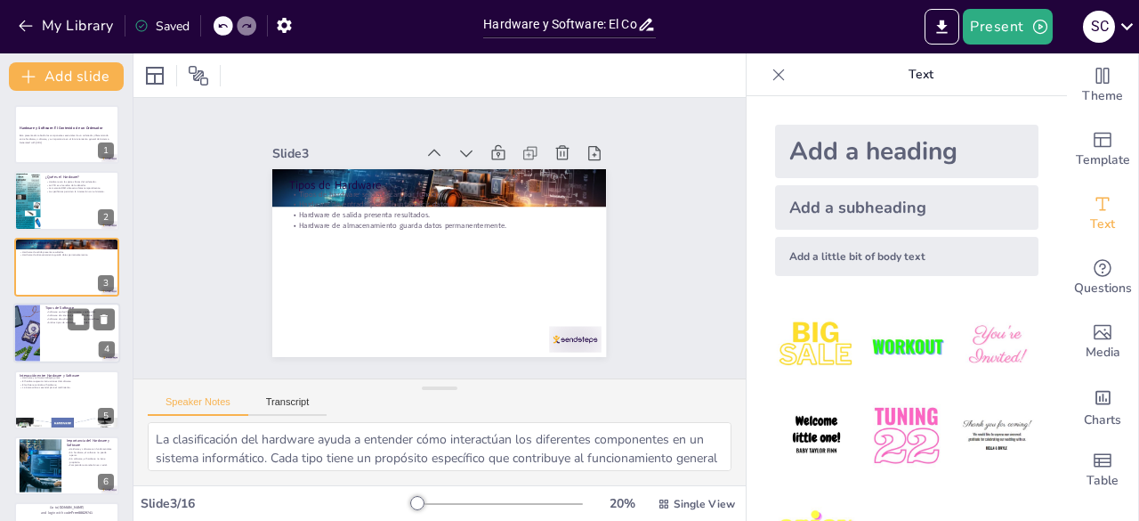
checkbox input "true"
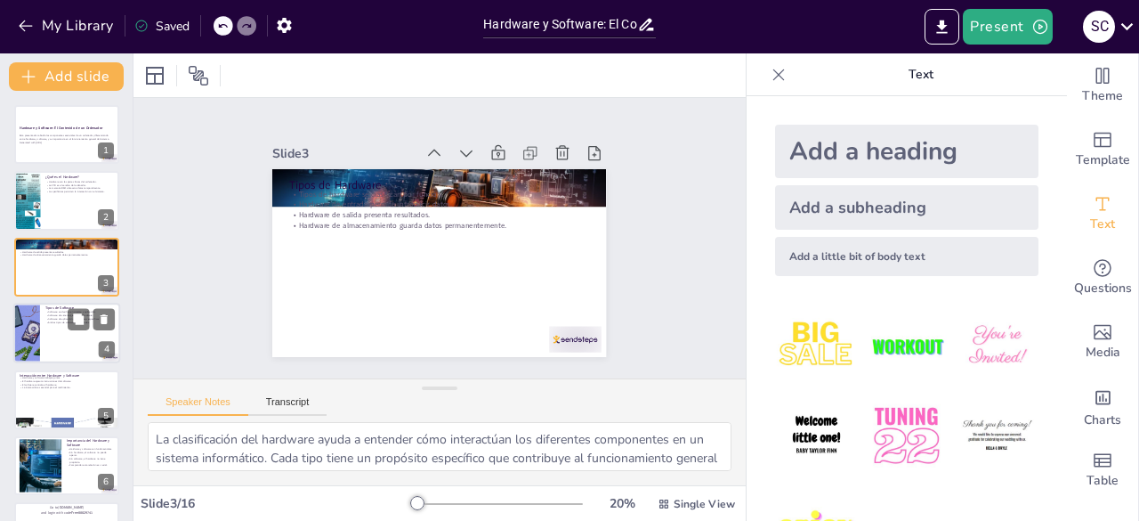
checkbox input "true"
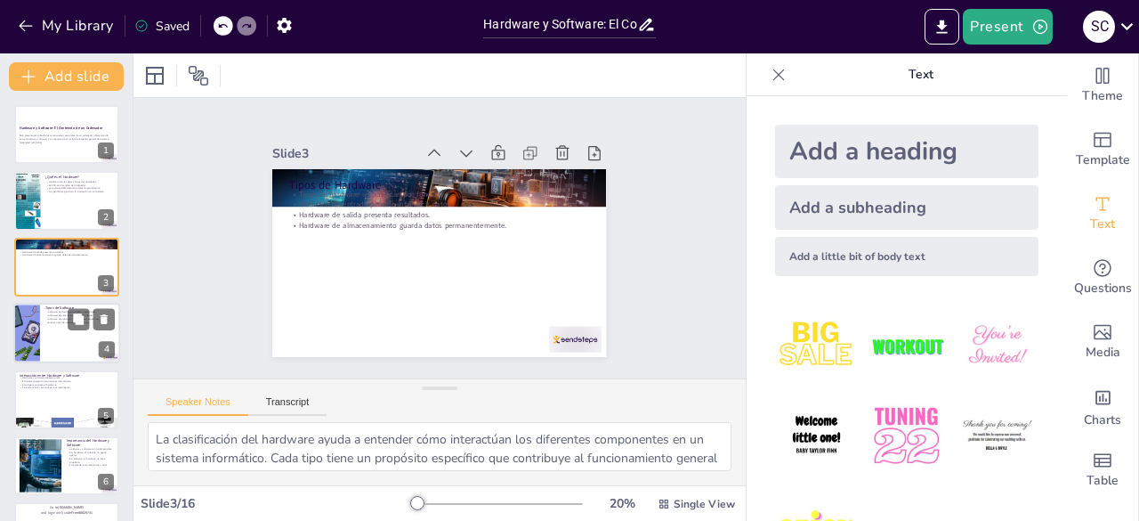
checkbox input "true"
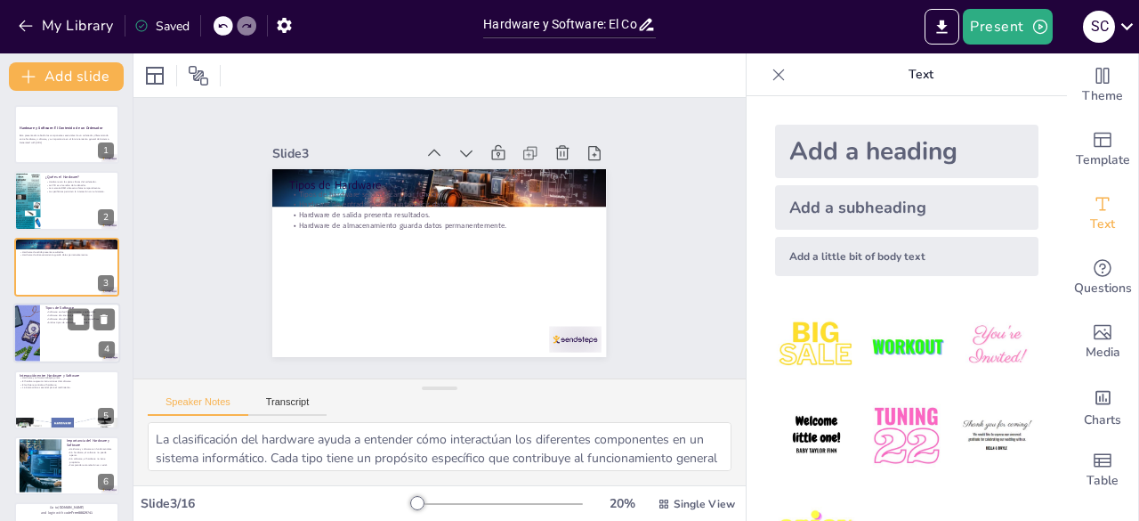
click at [61, 316] on p "Software de sistema gestiona el hardware." at bounding box center [79, 316] width 69 height 4
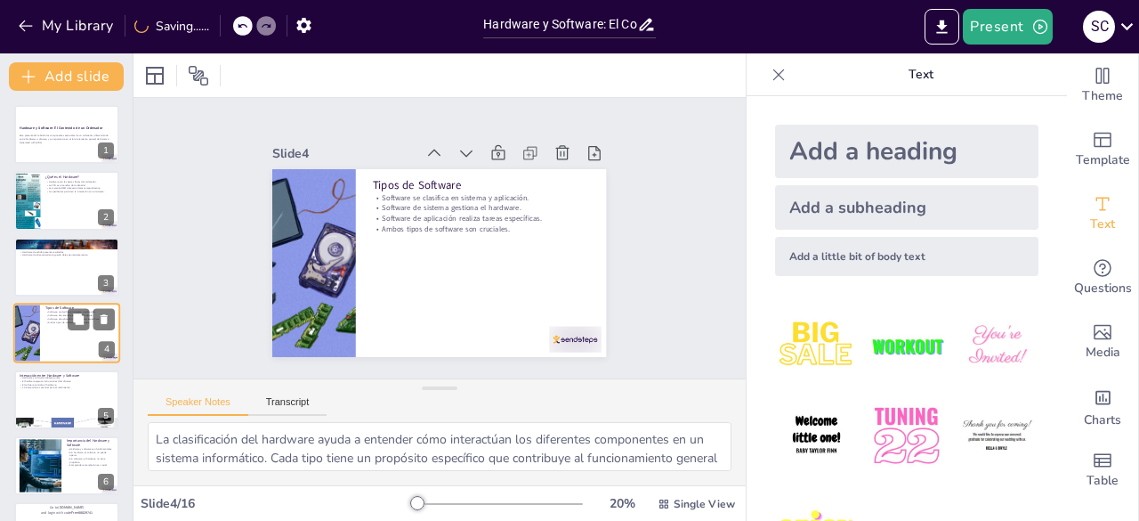
type textarea "La clasificación del software es importante porque determina cómo interactúa el…"
checkbox input "true"
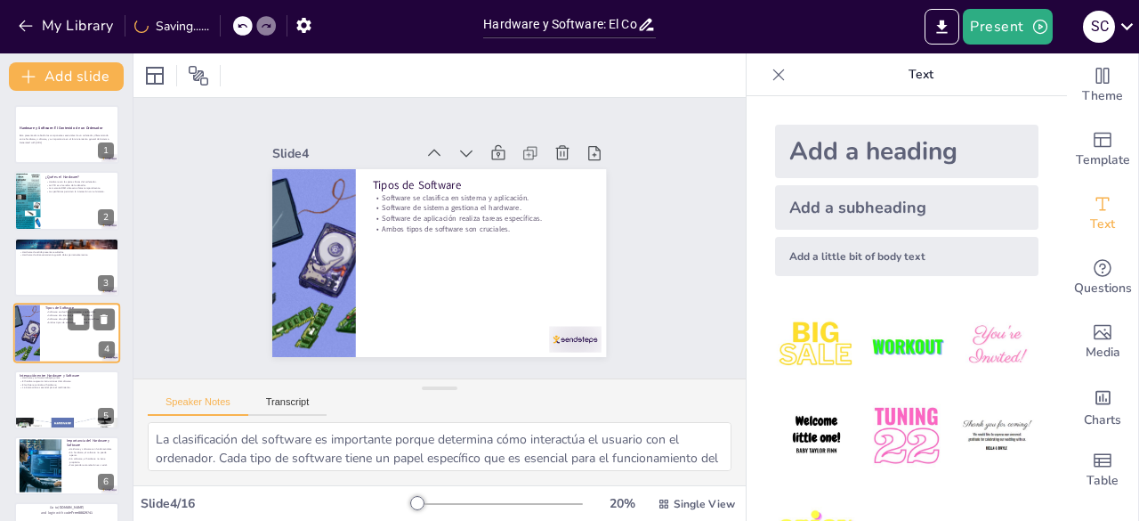
checkbox input "true"
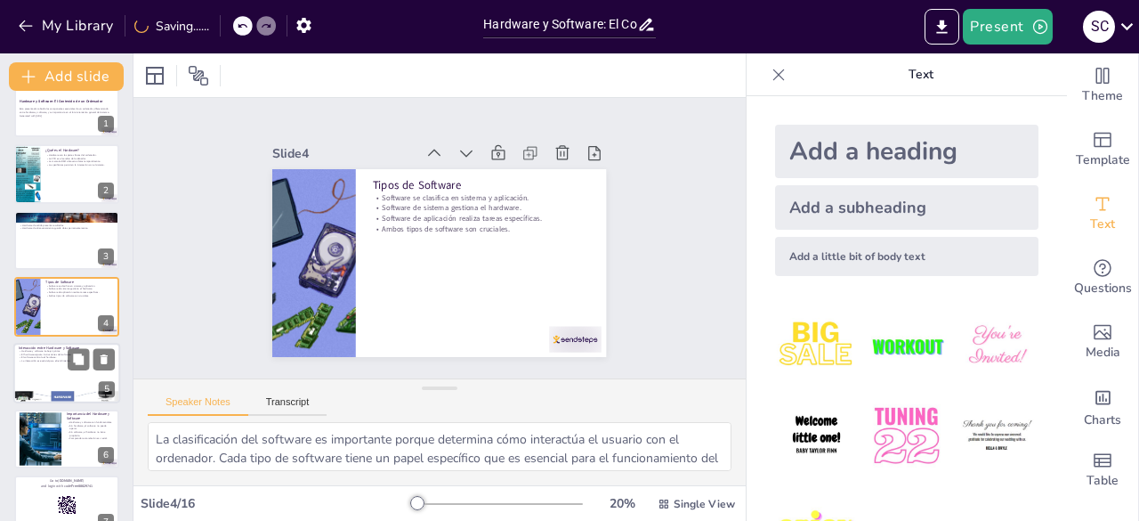
checkbox input "true"
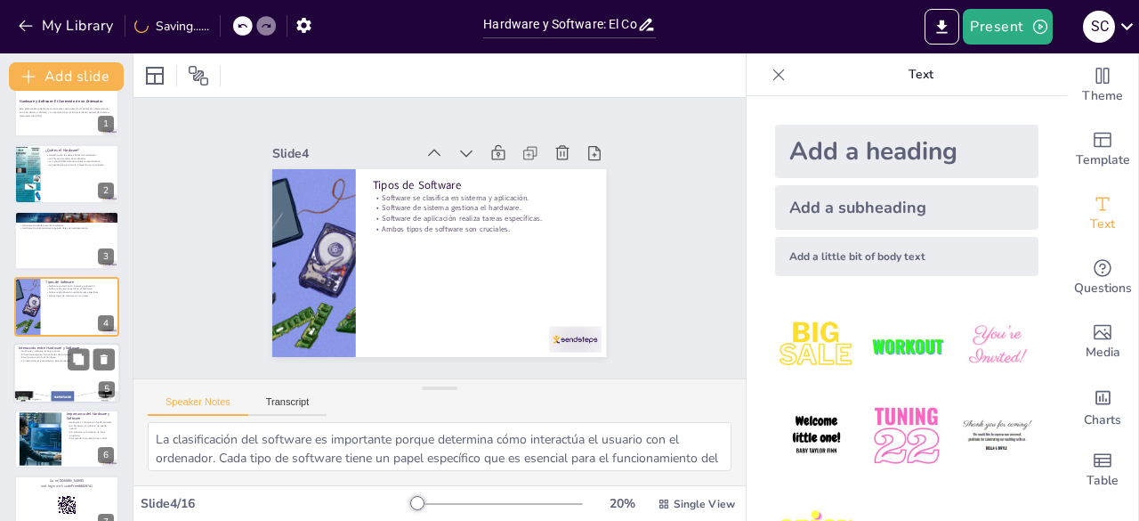
checkbox input "true"
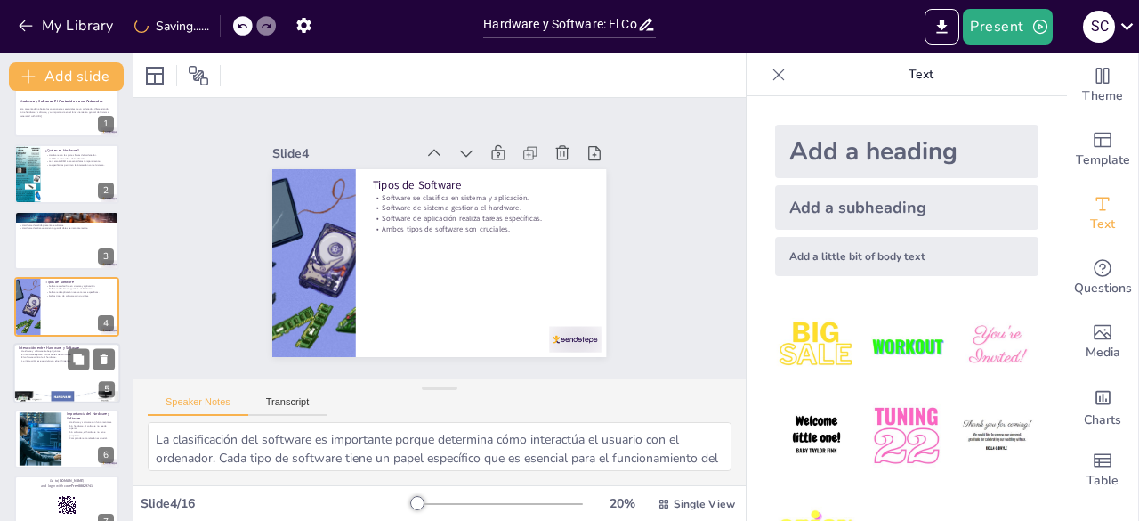
click at [53, 371] on div at bounding box center [66, 373] width 107 height 61
type textarea "La sinergia entre hardware y software es fundamental para el funcionamiento efi…"
checkbox input "true"
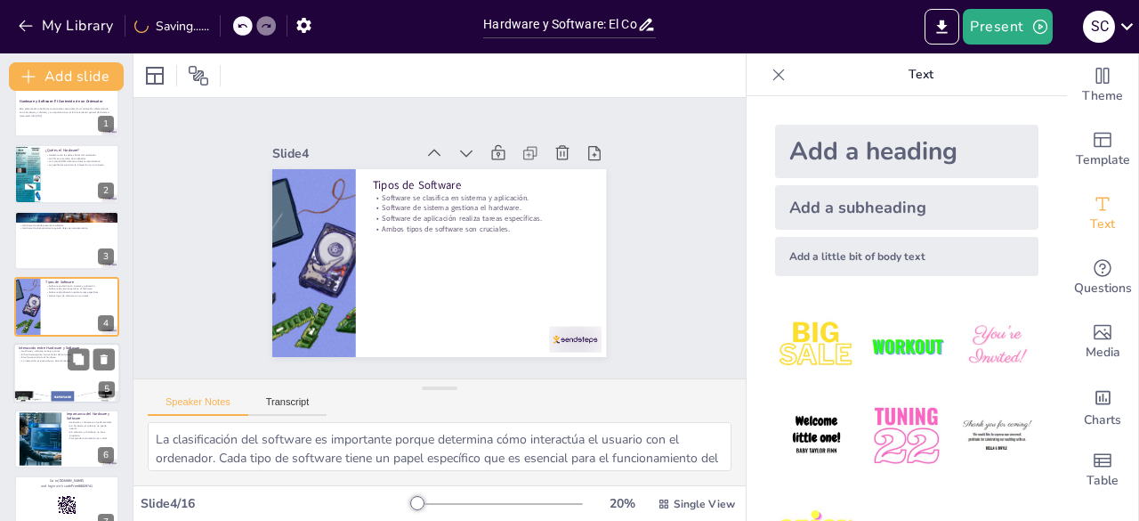
checkbox input "true"
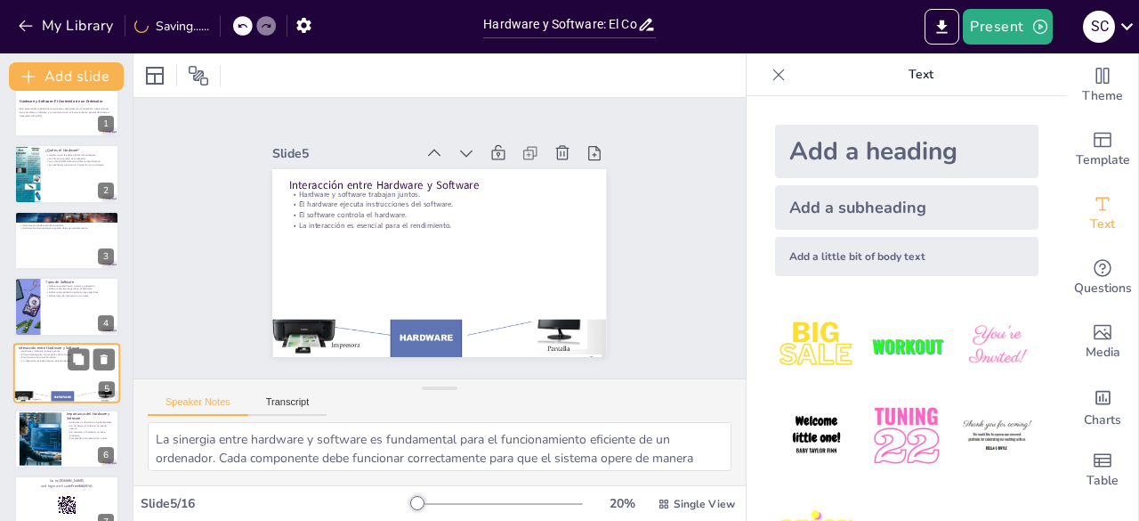
scroll to position [93, 0]
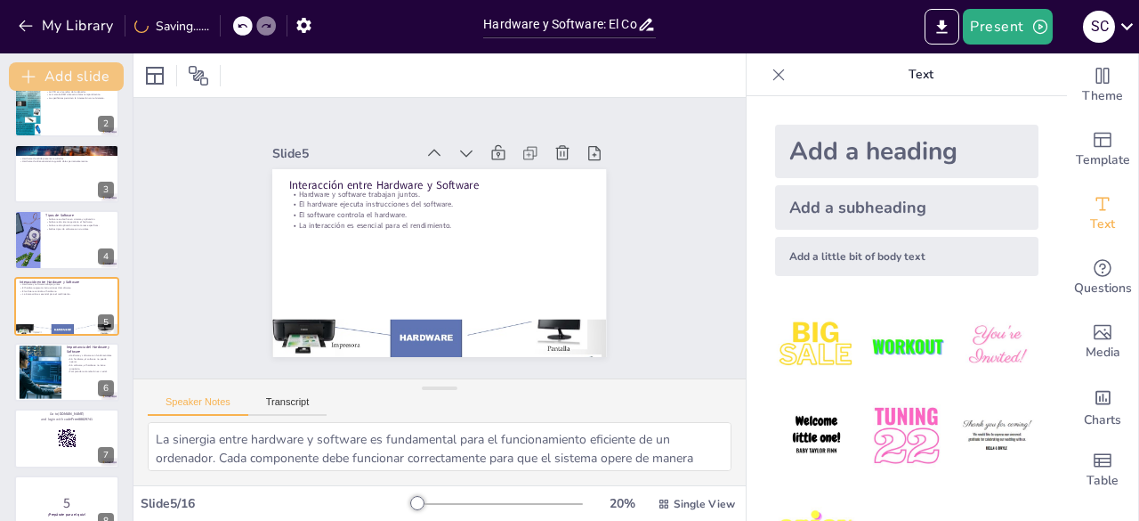
checkbox input "true"
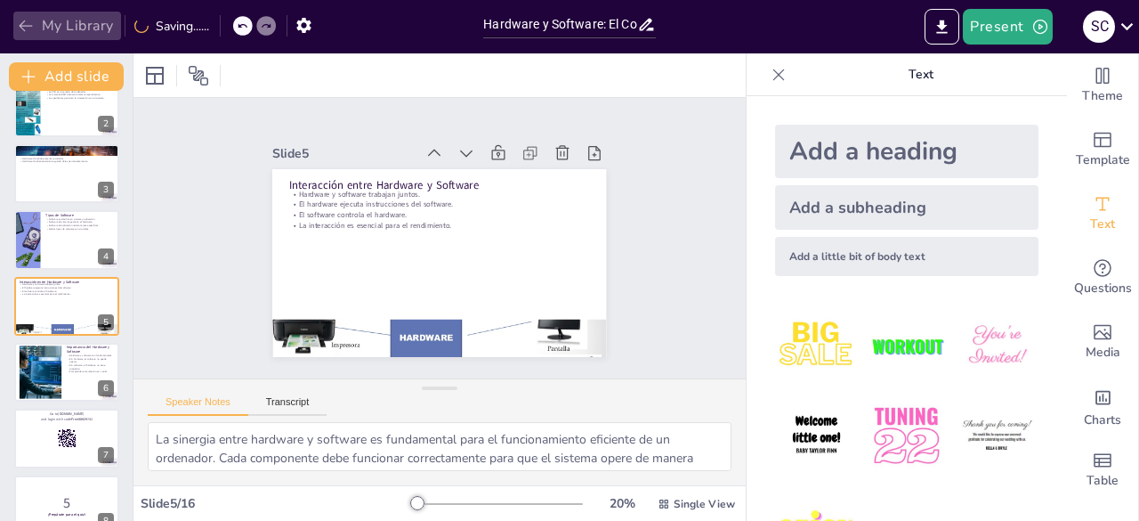
click at [21, 17] on icon "button" at bounding box center [26, 26] width 18 height 18
